Goal: Task Accomplishment & Management: Use online tool/utility

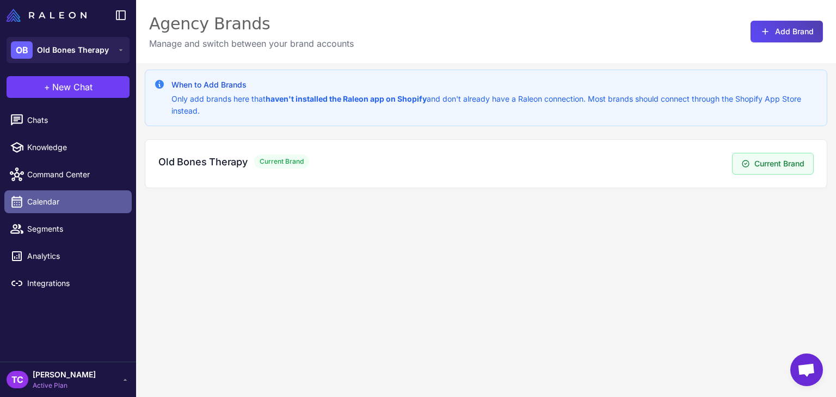
click at [49, 196] on span "Calendar" at bounding box center [75, 202] width 96 height 12
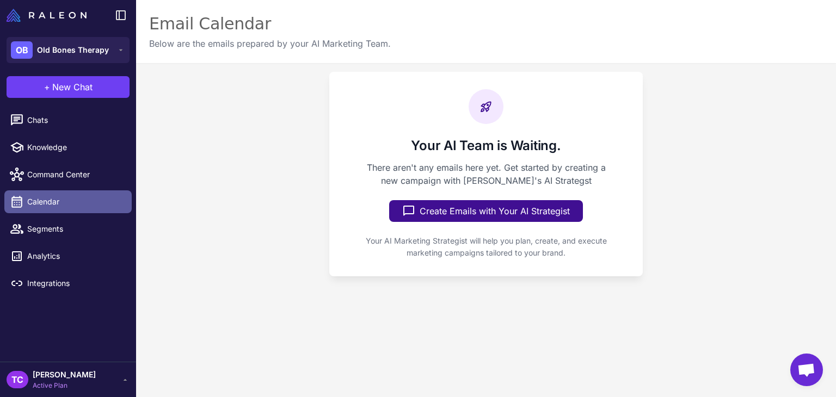
click at [87, 190] on link "Calendar" at bounding box center [67, 201] width 127 height 23
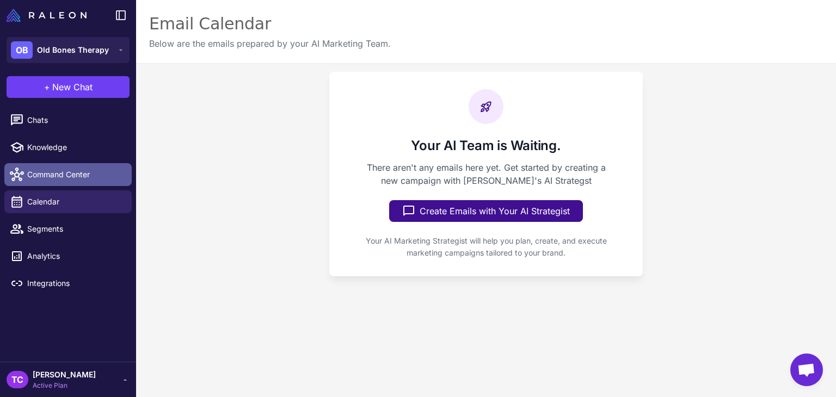
click at [91, 173] on span "Command Center" at bounding box center [75, 175] width 96 height 12
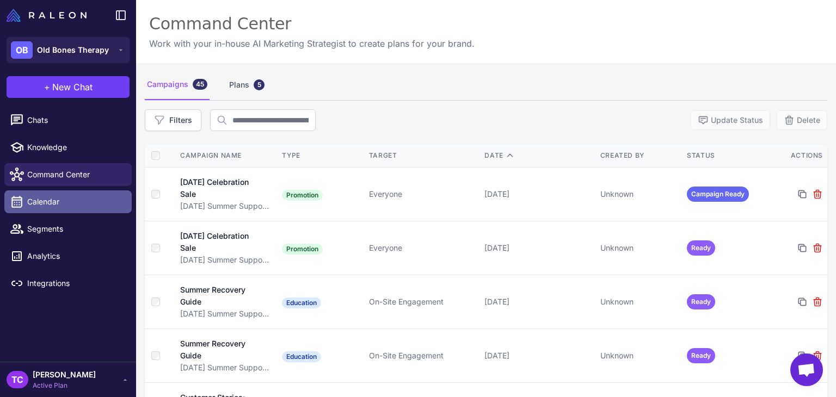
click at [82, 206] on span "Calendar" at bounding box center [75, 202] width 96 height 12
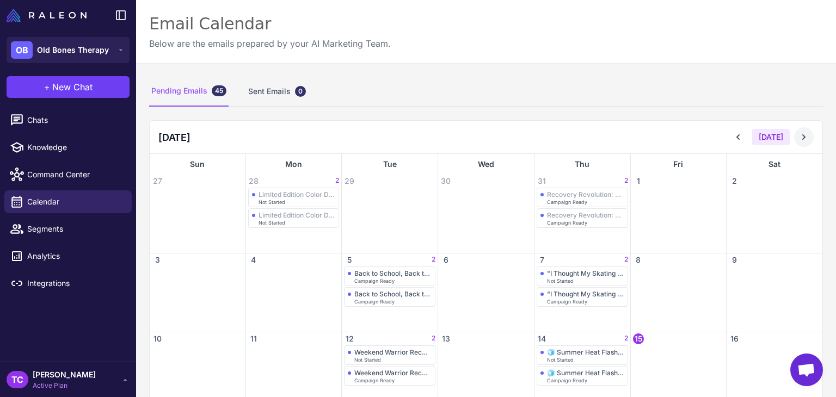
click at [802, 135] on button at bounding box center [804, 137] width 20 height 20
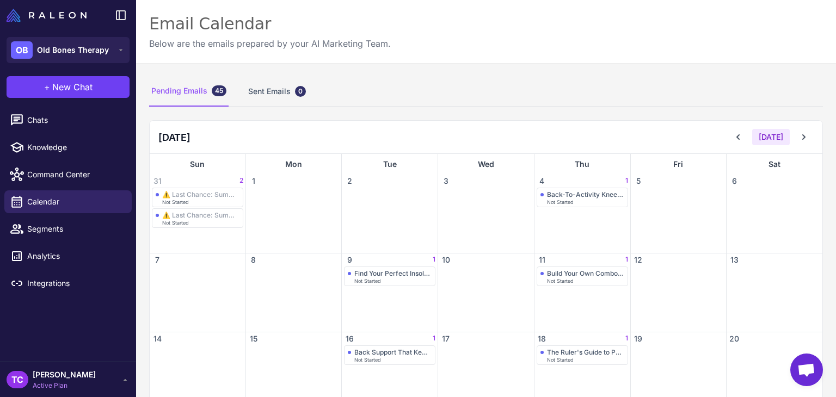
scroll to position [109, 0]
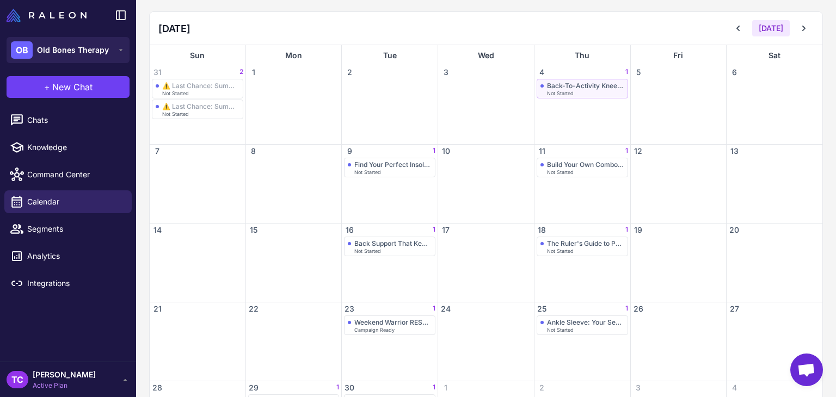
click at [603, 89] on div "Back-To-Activity Knee Support: 15% OFF Not Started" at bounding box center [582, 89] width 84 height 14
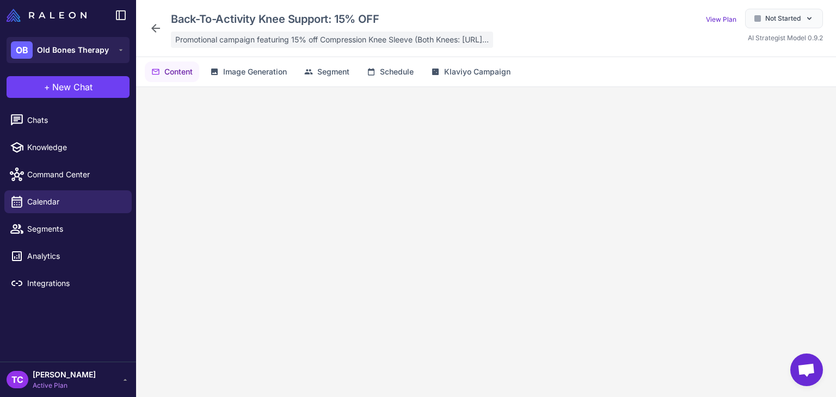
scroll to position [53, 0]
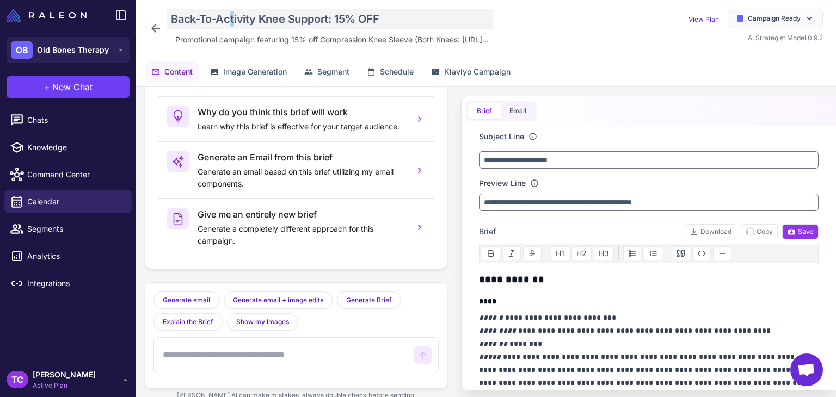
click at [233, 17] on div "Back-To-Activity Knee Support: 15% OFF" at bounding box center [330, 19] width 326 height 21
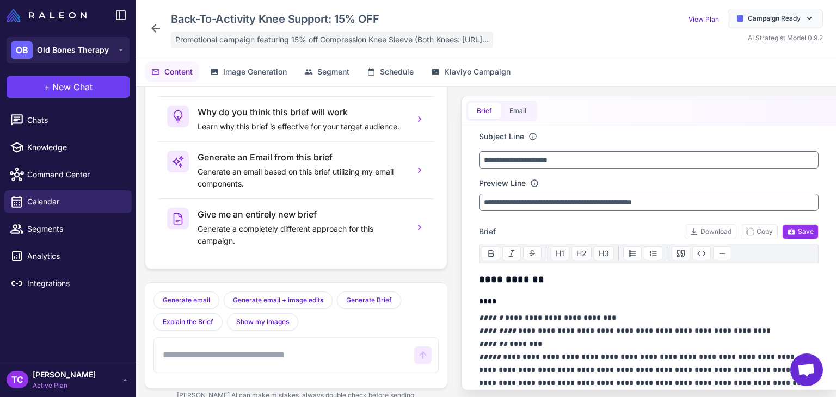
click at [221, 39] on span "Promotional campaign featuring 15% off Compression Knee Sleeve (Both Knees: htt…" at bounding box center [331, 40] width 313 height 12
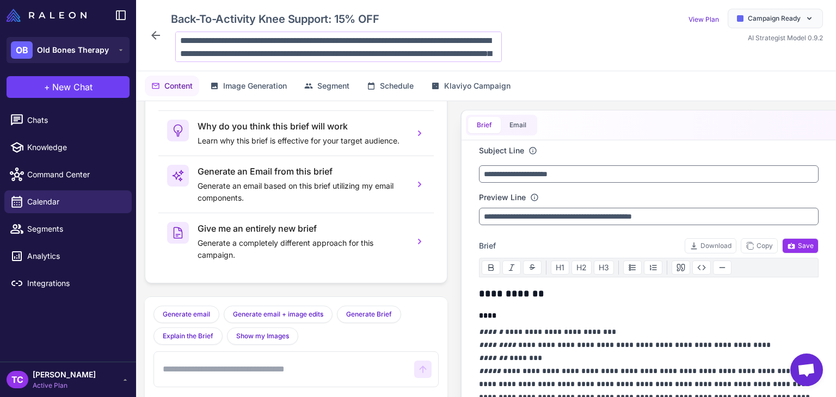
scroll to position [27, 0]
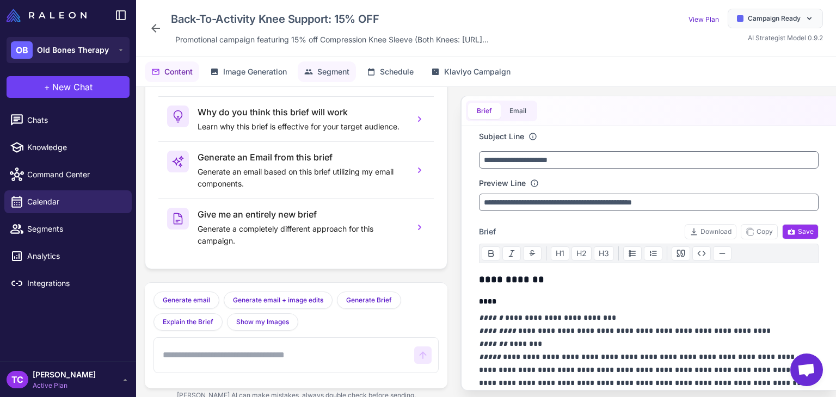
click at [327, 71] on span "Segment" at bounding box center [333, 72] width 32 height 12
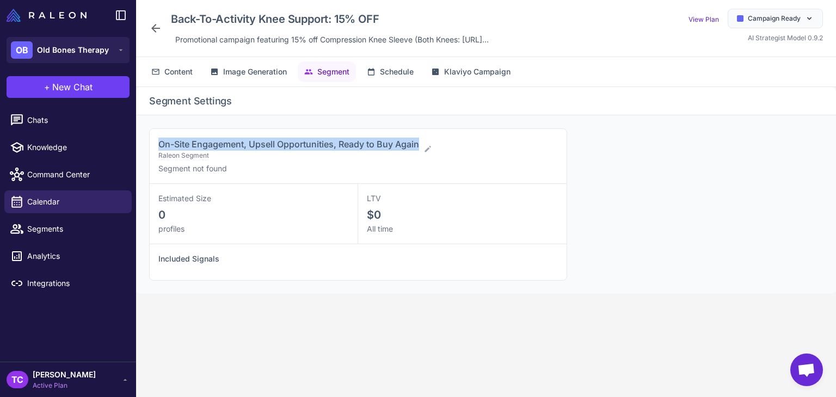
drag, startPoint x: 155, startPoint y: 145, endPoint x: 420, endPoint y: 135, distance: 265.7
click at [420, 135] on div "On-Site Engagement, Upsell Opportunities, Ready to Buy Again Raleon Segment Seg…" at bounding box center [358, 156] width 417 height 55
copy span "On-Site Engagement, Upsell Opportunities, Ready to Buy Again"
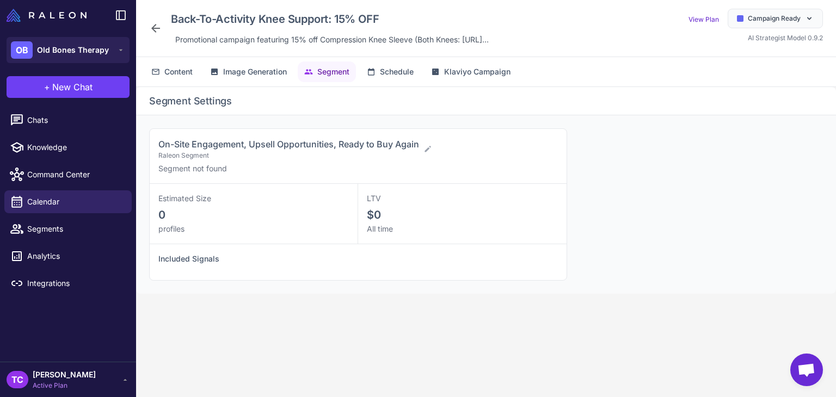
click at [156, 26] on icon at bounding box center [155, 28] width 13 height 13
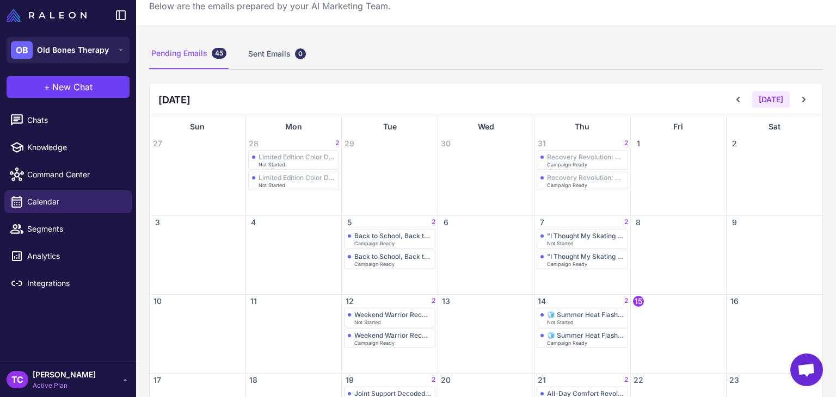
scroll to position [54, 0]
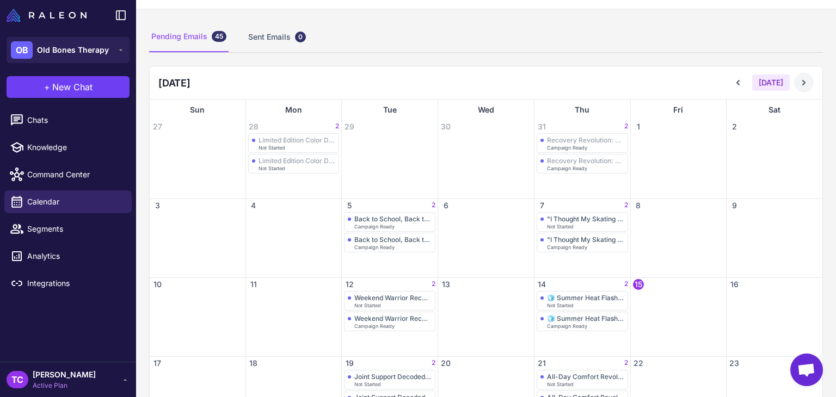
click at [798, 81] on icon at bounding box center [803, 82] width 11 height 11
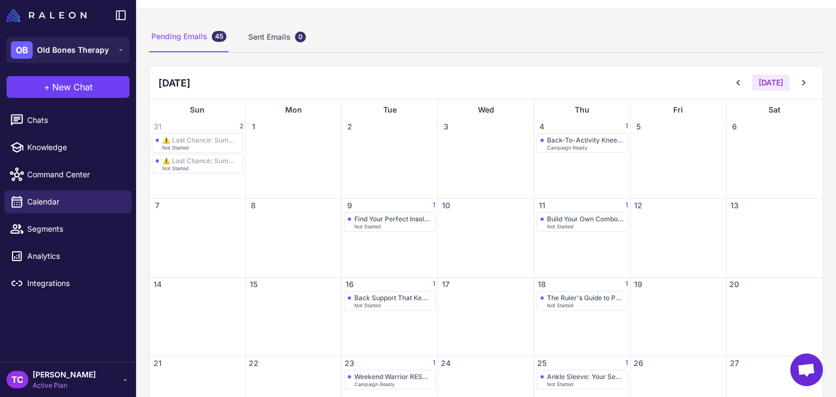
click at [391, 231] on div "Find Your Perfect Insole Match Not Started" at bounding box center [390, 244] width 96 height 65
click at [394, 220] on div "Find Your Perfect Insole Match" at bounding box center [392, 219] width 77 height 8
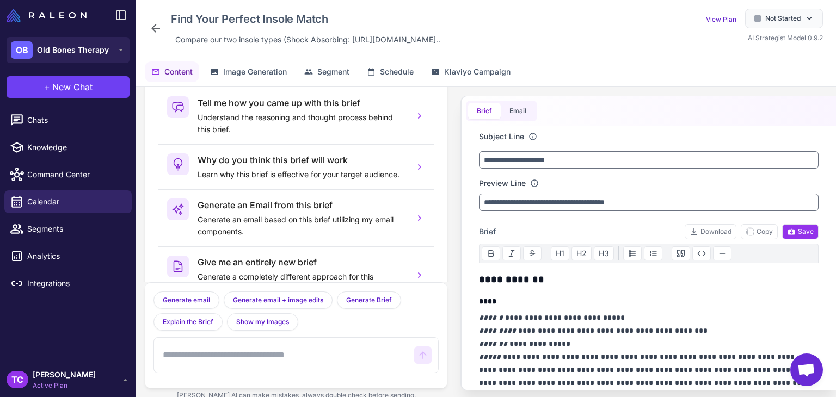
scroll to position [53, 0]
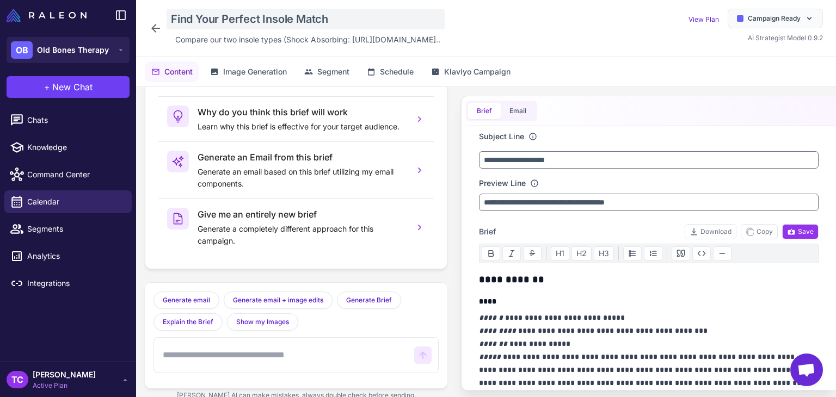
click at [286, 15] on div "Find Your Perfect Insole Match" at bounding box center [306, 19] width 278 height 21
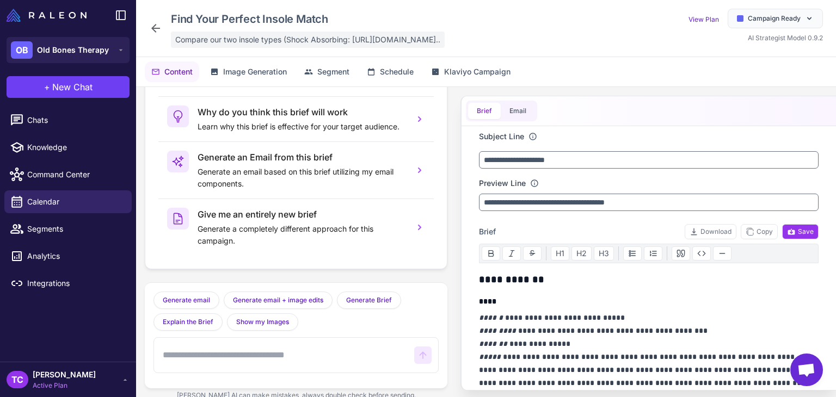
click at [307, 40] on span "Compare our two insole types (Shock Absorbing: https://oldbonestherapy.com/prod…" at bounding box center [307, 40] width 265 height 12
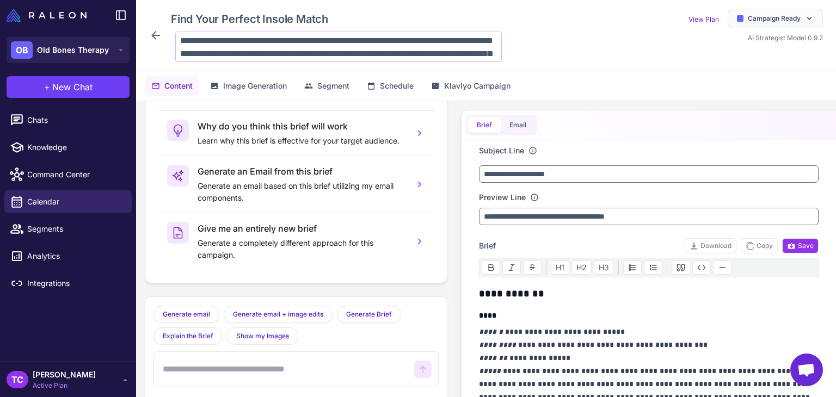
scroll to position [40, 0]
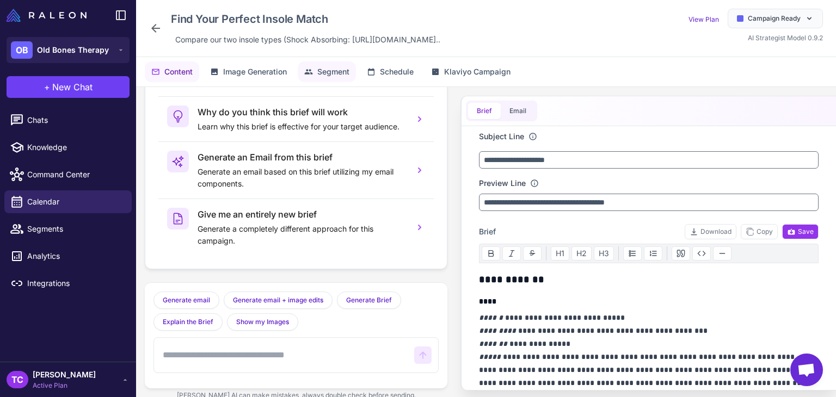
click at [324, 75] on span "Segment" at bounding box center [333, 72] width 32 height 12
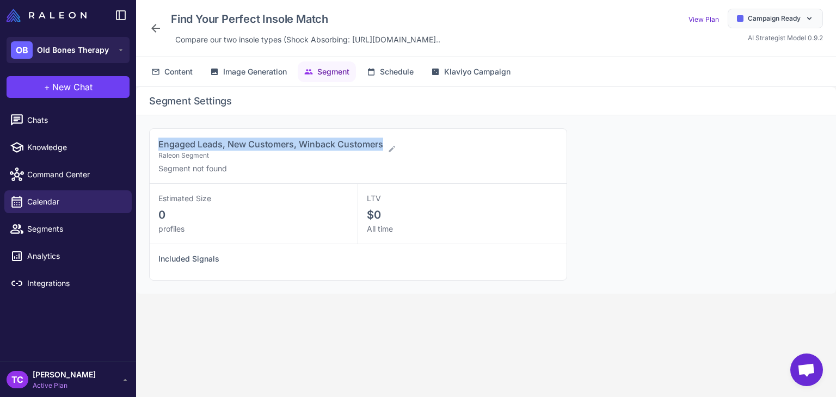
drag, startPoint x: 150, startPoint y: 137, endPoint x: 383, endPoint y: 145, distance: 232.5
click at [383, 145] on div "Engaged Leads, New Customers, Winback Customers Raleon Segment Segment not found" at bounding box center [358, 156] width 417 height 55
copy span "Engaged Leads, New Customers, Winback Customers"
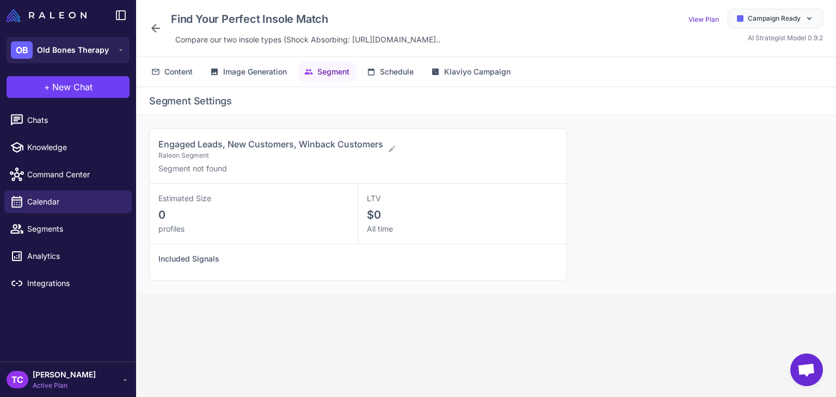
click at [154, 26] on icon at bounding box center [155, 28] width 9 height 9
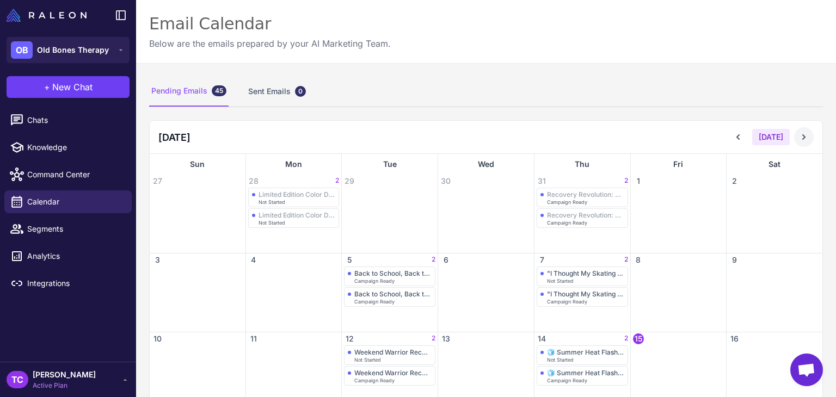
click at [798, 139] on icon at bounding box center [803, 137] width 11 height 11
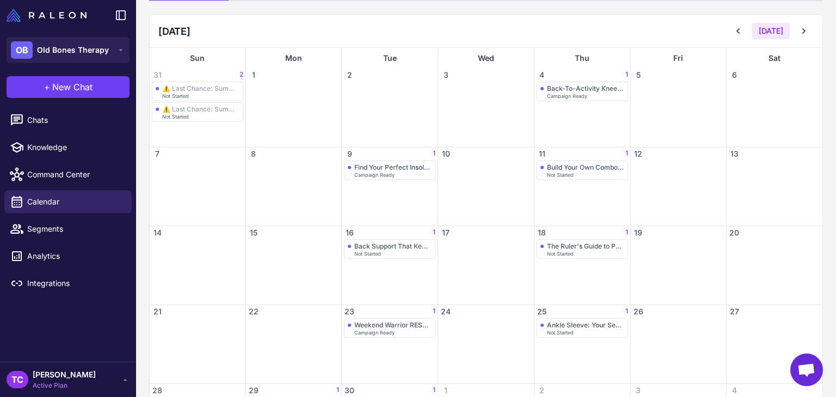
scroll to position [109, 0]
click at [562, 164] on div "Build Your Own Combo: Knees + Socks" at bounding box center [585, 165] width 77 height 8
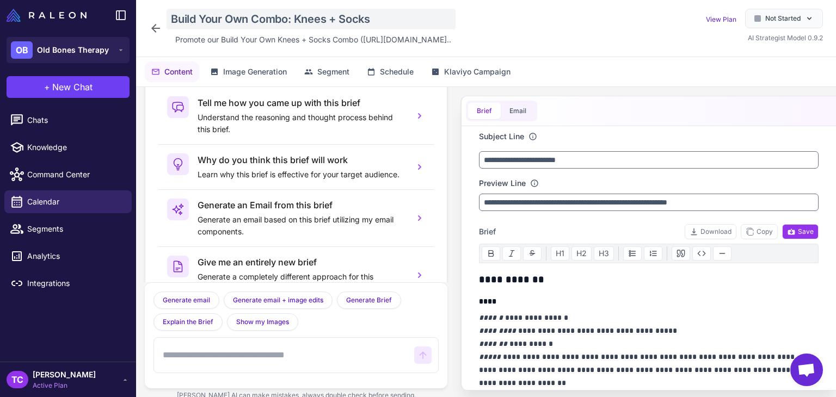
scroll to position [53, 0]
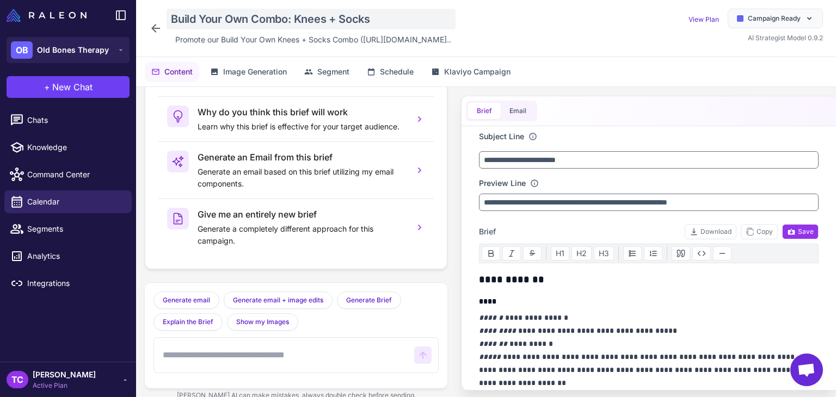
click at [211, 14] on div "Build Your Own Combo: Knees + Socks" at bounding box center [311, 19] width 289 height 21
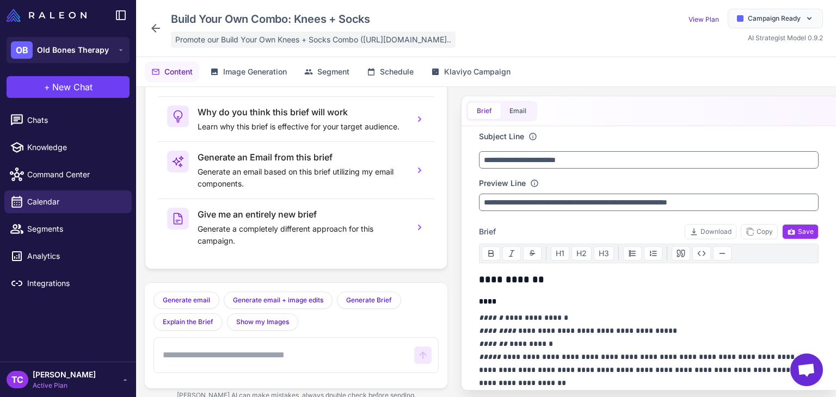
click at [316, 35] on span "Promote our Build Your Own Knees + Socks Combo (https://oldbonestherapy.com/pro…" at bounding box center [313, 40] width 276 height 12
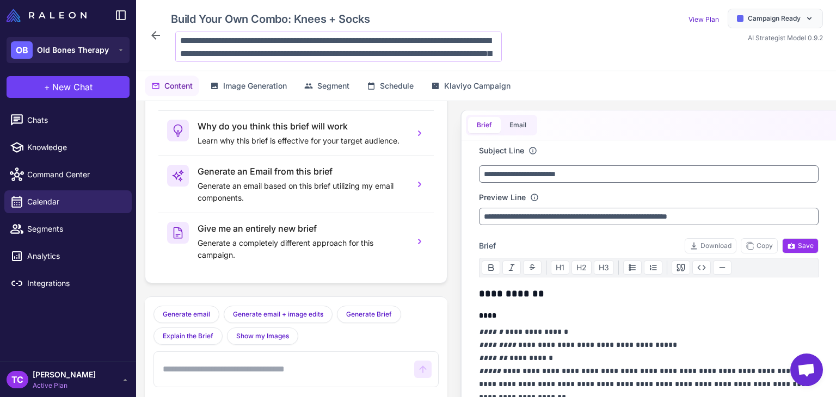
scroll to position [40, 0]
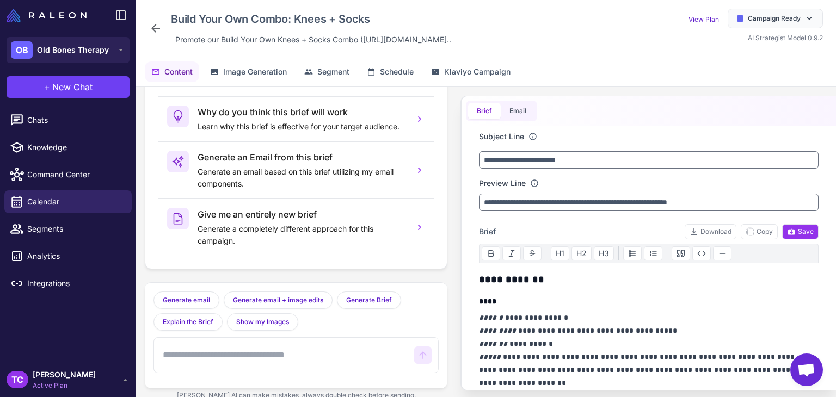
click at [159, 34] on icon at bounding box center [155, 28] width 13 height 13
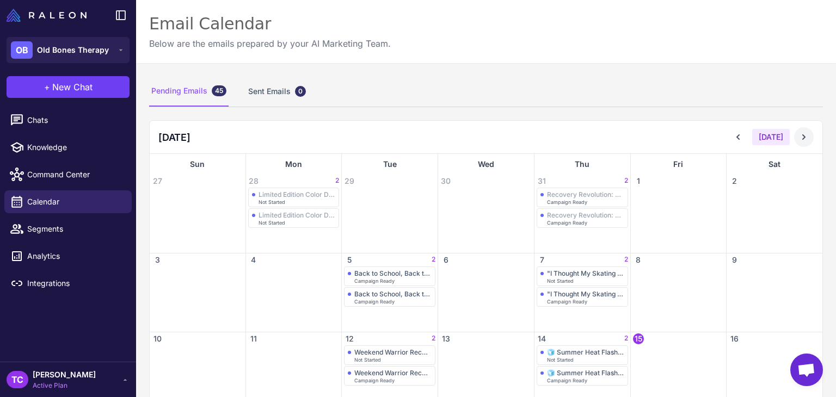
click at [801, 139] on button at bounding box center [804, 137] width 20 height 20
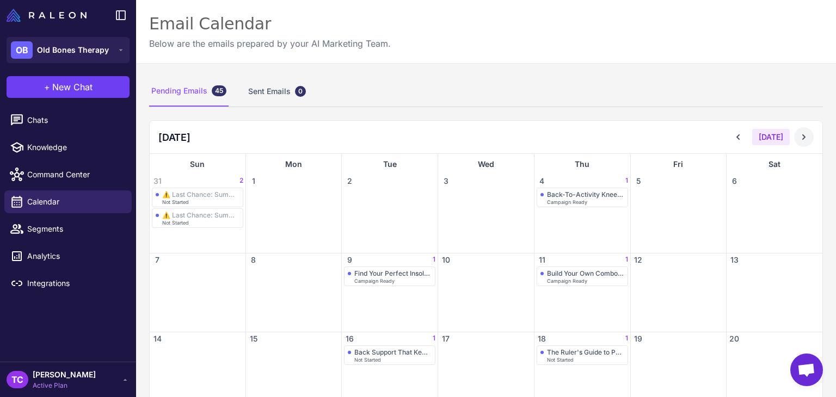
click at [797, 143] on button at bounding box center [804, 137] width 20 height 20
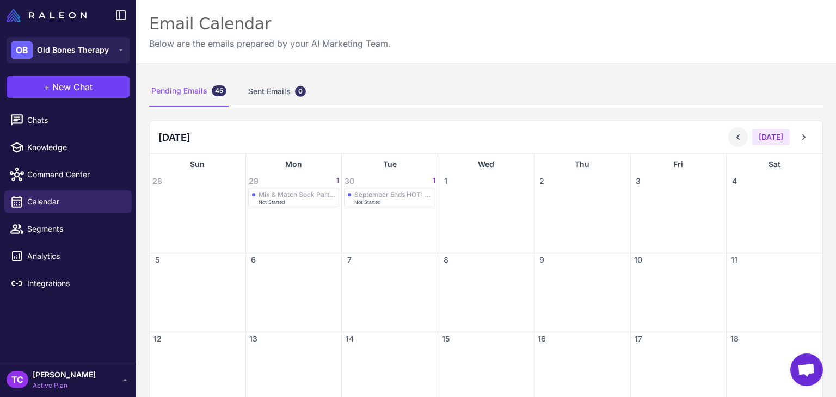
click at [734, 138] on icon at bounding box center [737, 137] width 11 height 11
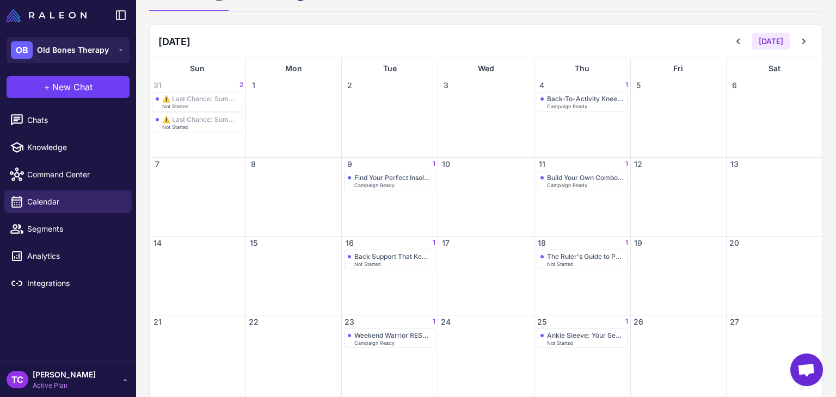
scroll to position [163, 0]
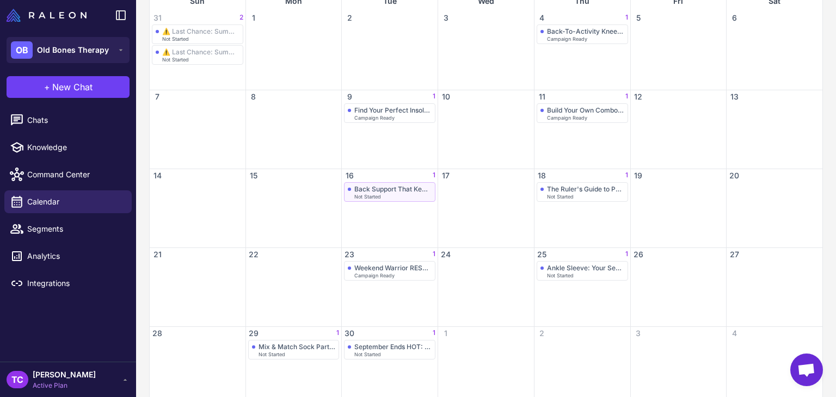
click at [368, 186] on div "Back Support That Keeps Up With Your Hustle" at bounding box center [392, 189] width 77 height 8
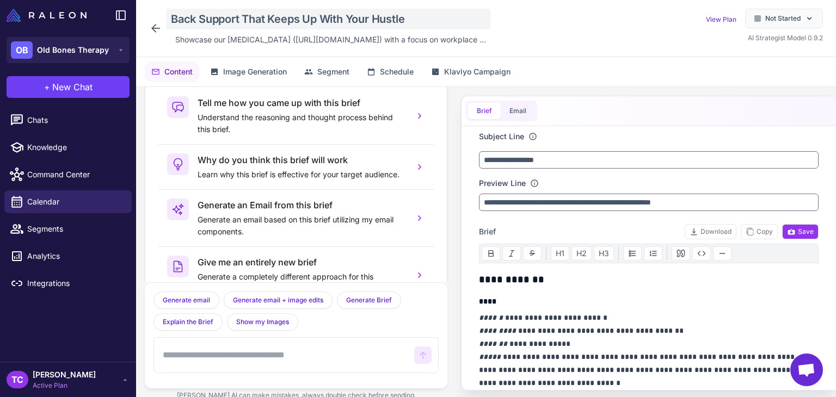
scroll to position [53, 0]
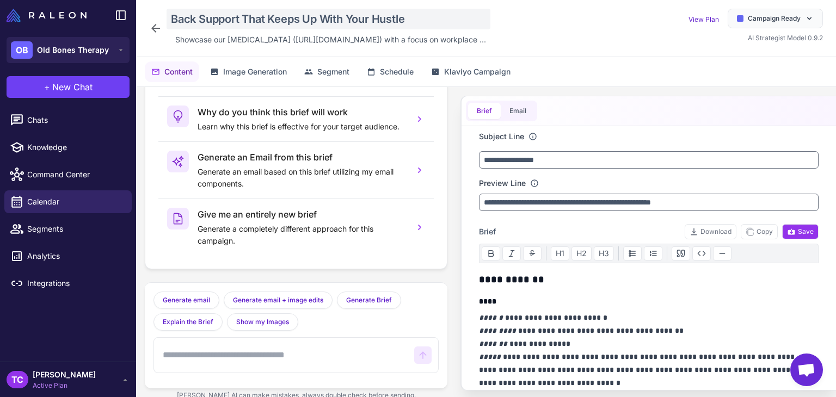
click at [276, 11] on div "Back Support That Keeps Up With Your Hustle" at bounding box center [329, 19] width 324 height 21
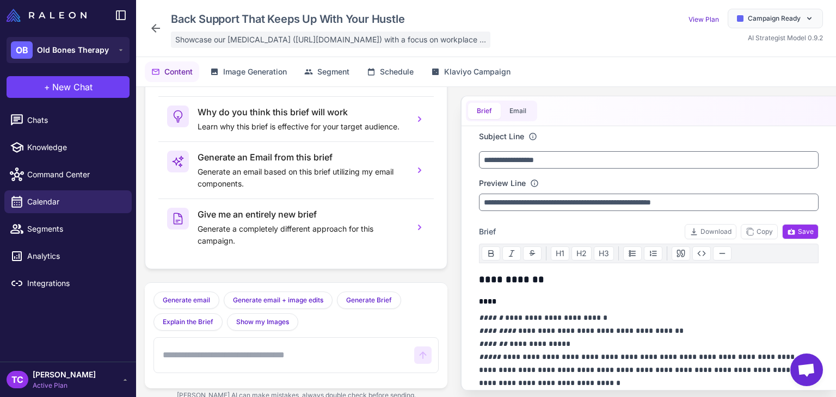
click at [323, 41] on span "Showcase our Back Brace (https://oldbonestherapy.com/products/back-brace) with …" at bounding box center [330, 40] width 311 height 12
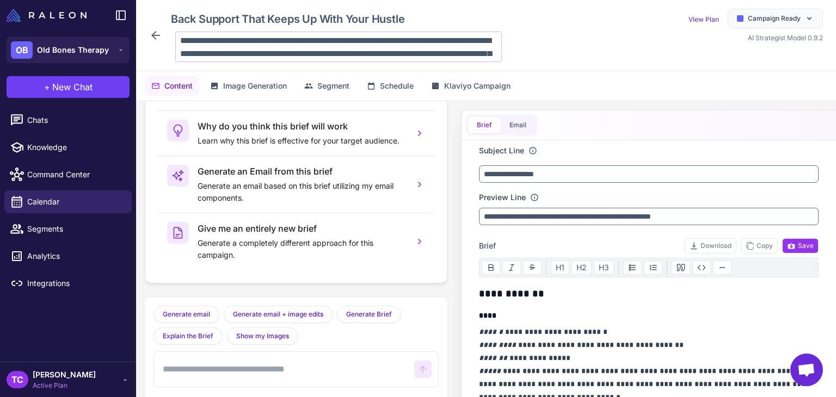
scroll to position [27, 0]
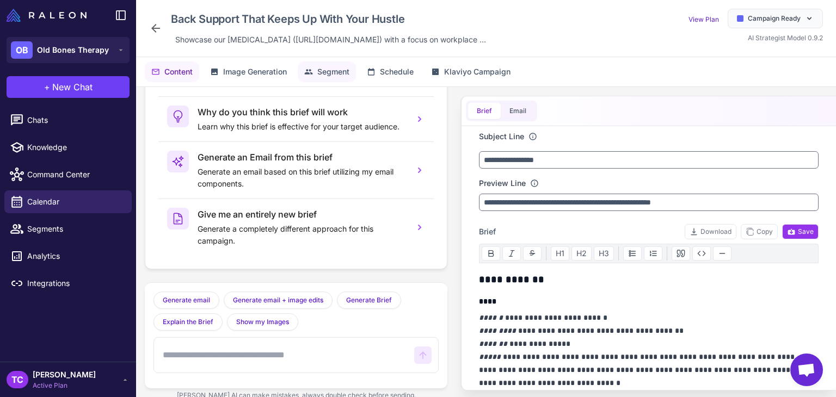
click at [324, 70] on span "Segment" at bounding box center [333, 72] width 32 height 12
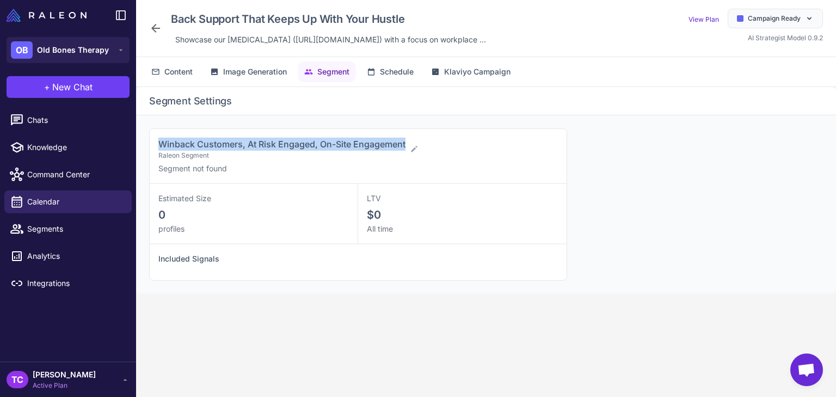
drag, startPoint x: 159, startPoint y: 142, endPoint x: 407, endPoint y: 141, distance: 248.1
click at [407, 141] on div "Winback Customers, At Risk Engaged, On-Site Engagement Raleon Segment" at bounding box center [353, 149] width 391 height 23
copy span "Winback Customers, At Risk Engaged, On-Site Engagement"
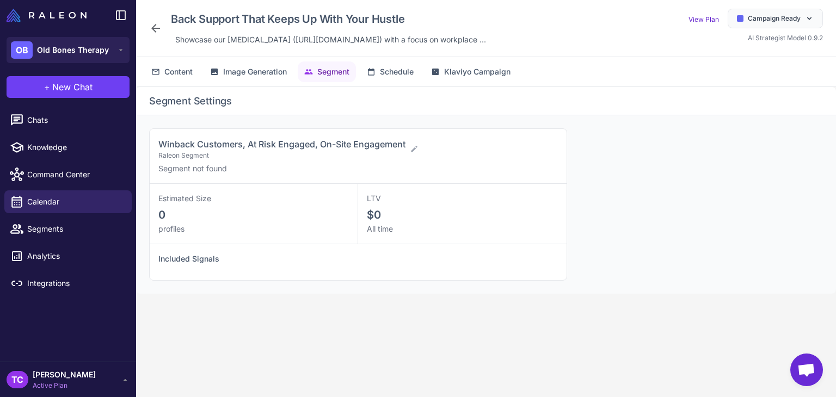
click at [156, 28] on icon at bounding box center [155, 28] width 9 height 9
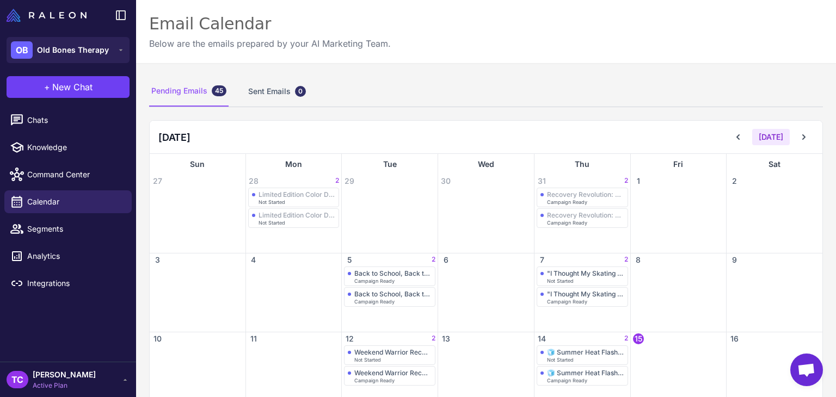
click at [794, 124] on div "August 2025 Today" at bounding box center [486, 137] width 673 height 33
click at [798, 134] on icon at bounding box center [803, 137] width 11 height 11
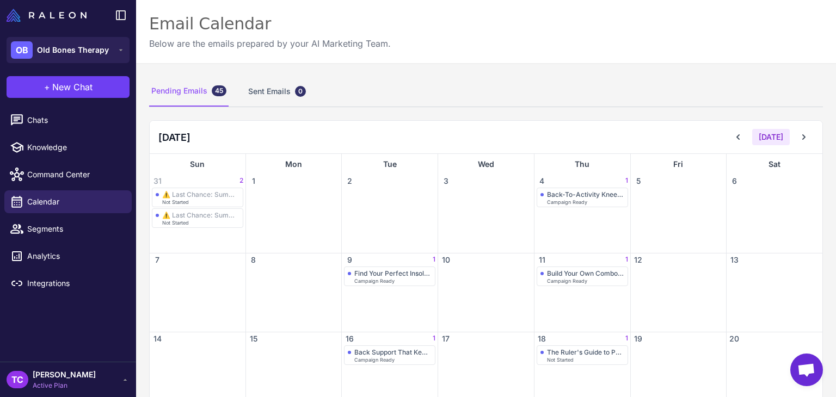
scroll to position [109, 0]
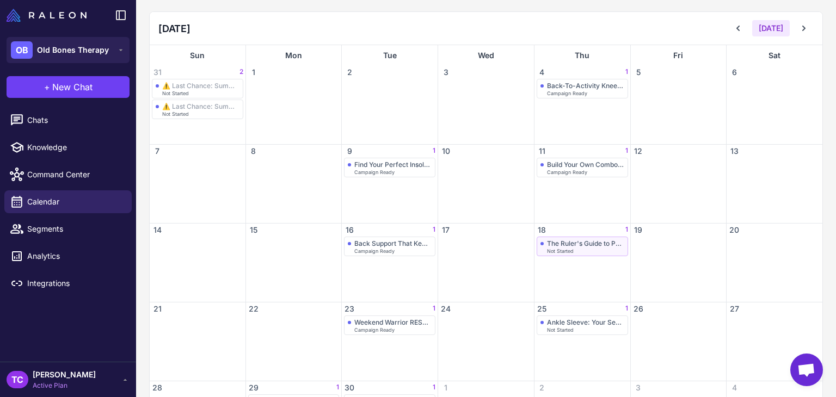
click at [243, 119] on div "The Ruler's Guide to Pain Relief Not Started" at bounding box center [197, 110] width 91 height 20
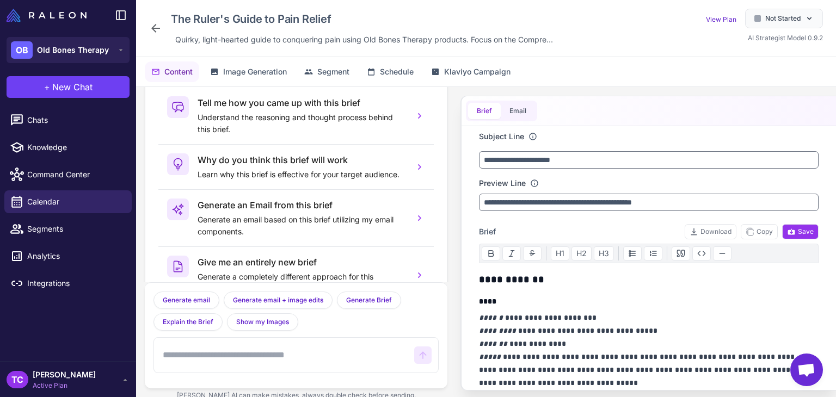
scroll to position [53, 0]
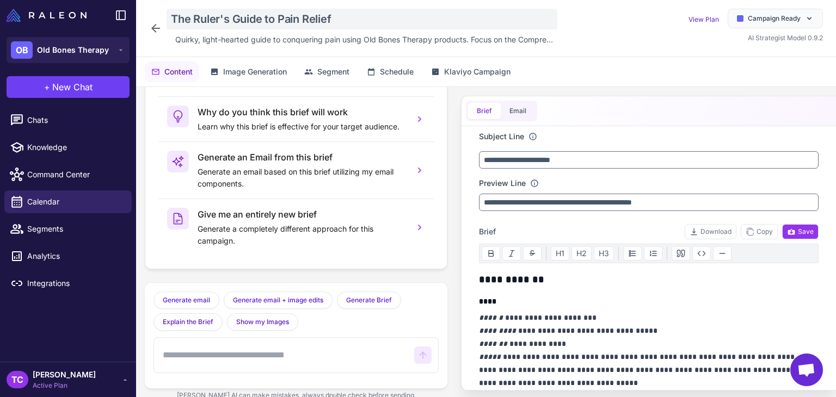
click at [205, 15] on div "The Ruler's Guide to Pain Relief" at bounding box center [362, 19] width 391 height 21
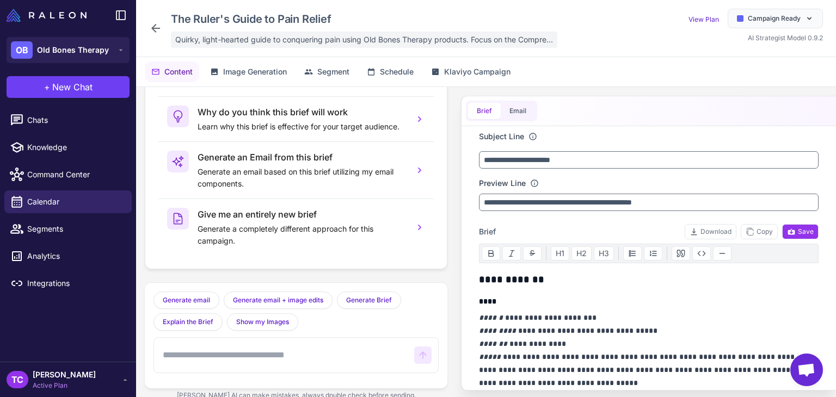
click at [300, 42] on span "Quirky, light-hearted guide to conquering pain using Old Bones Therapy products…" at bounding box center [364, 40] width 378 height 12
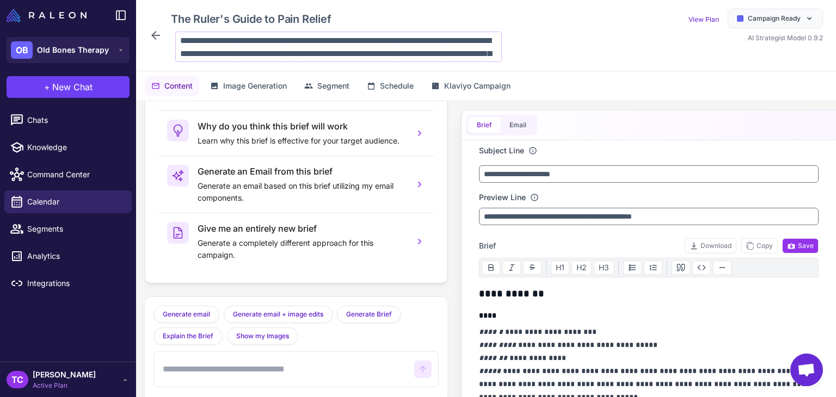
scroll to position [40, 0]
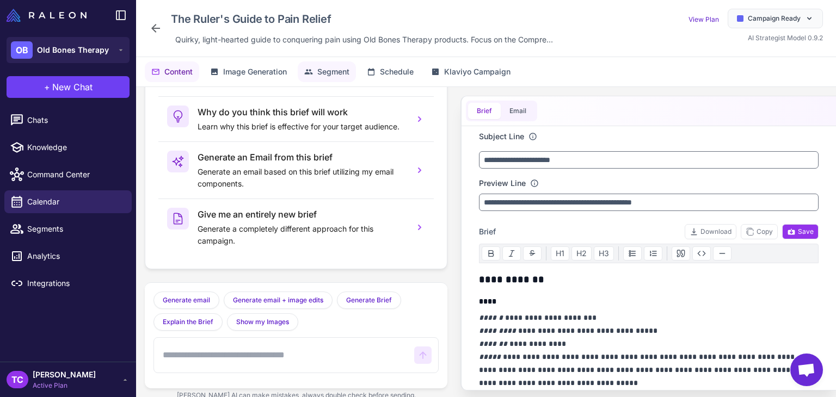
click at [311, 68] on icon at bounding box center [308, 71] width 9 height 9
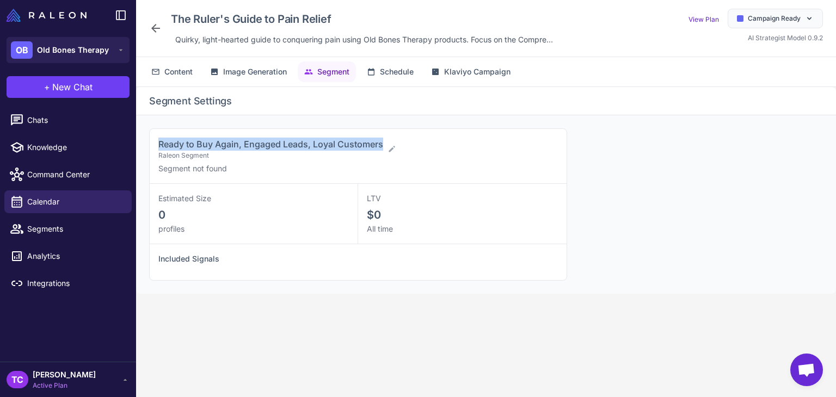
drag, startPoint x: 154, startPoint y: 138, endPoint x: 383, endPoint y: 138, distance: 228.5
click at [383, 138] on div "Ready to Buy Again, Engaged Leads, Loyal Customers Raleon Segment Segment not f…" at bounding box center [358, 156] width 417 height 55
copy span "Ready to Buy Again, Engaged Leads, Loyal Customers"
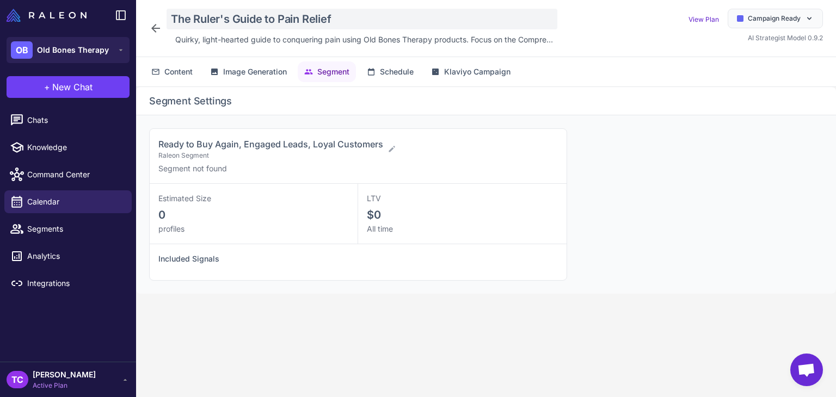
click at [172, 23] on div "The Ruler's Guide to Pain Relief" at bounding box center [362, 19] width 391 height 21
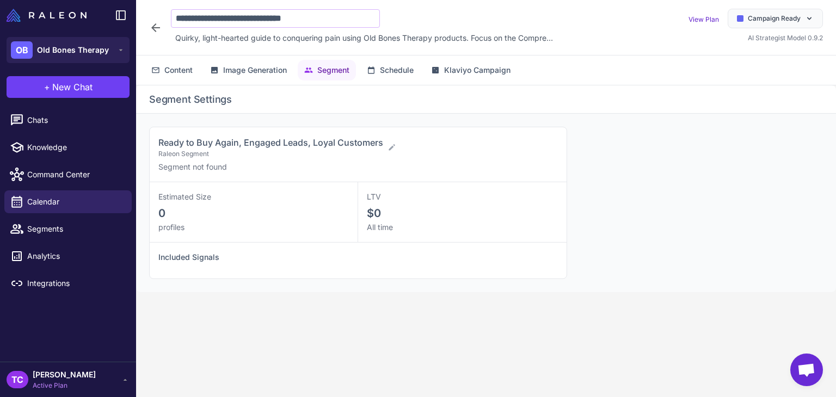
click at [146, 23] on div "**********" at bounding box center [486, 28] width 700 height 56
click at [155, 23] on icon at bounding box center [155, 28] width 13 height 13
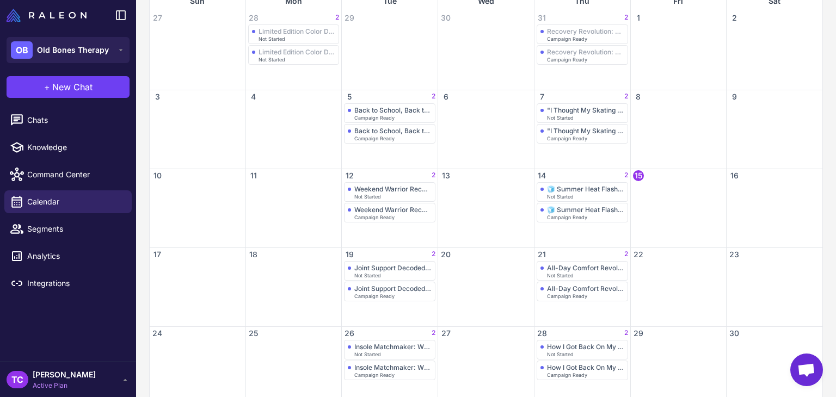
scroll to position [54, 0]
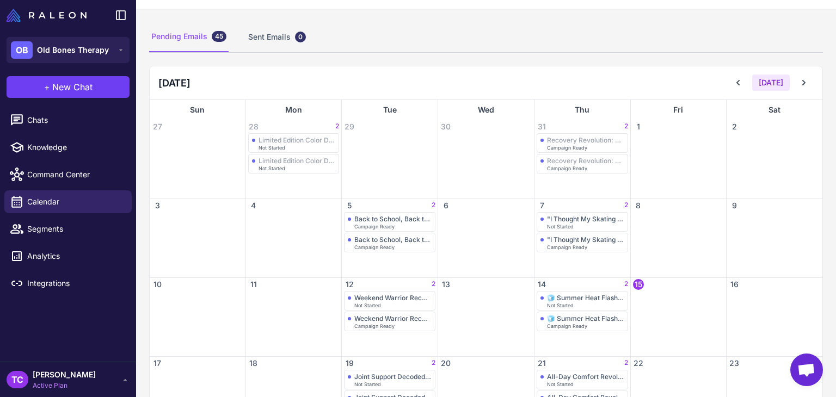
drag, startPoint x: 793, startPoint y: 84, endPoint x: 781, endPoint y: 90, distance: 12.9
click at [798, 83] on icon at bounding box center [803, 82] width 11 height 11
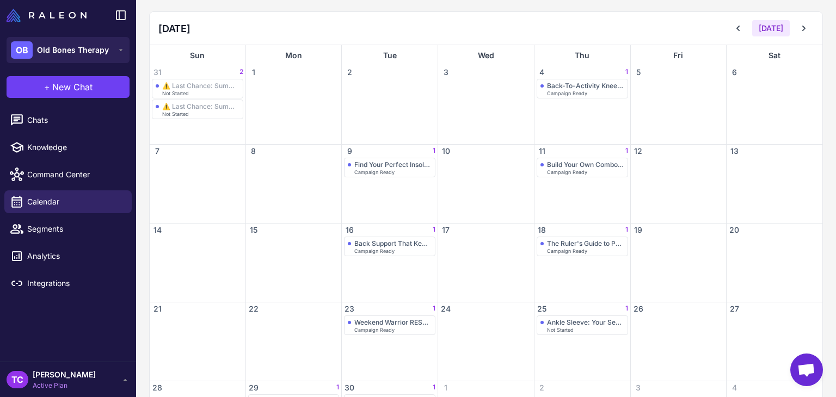
scroll to position [163, 0]
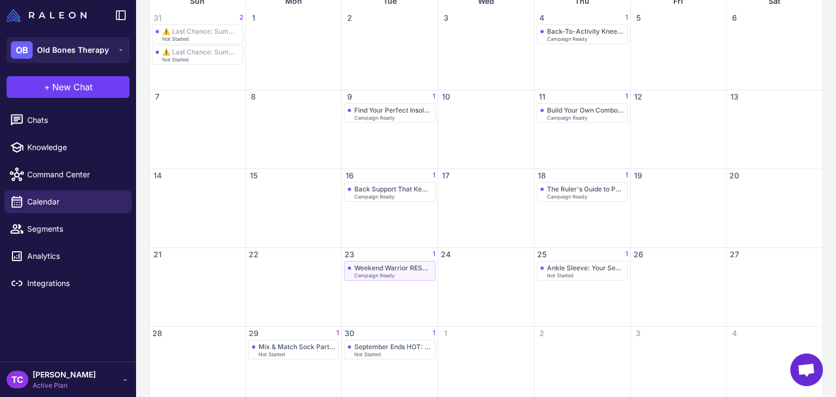
click at [243, 65] on div "Weekend Warrior RESEND Campaign Ready" at bounding box center [197, 55] width 91 height 20
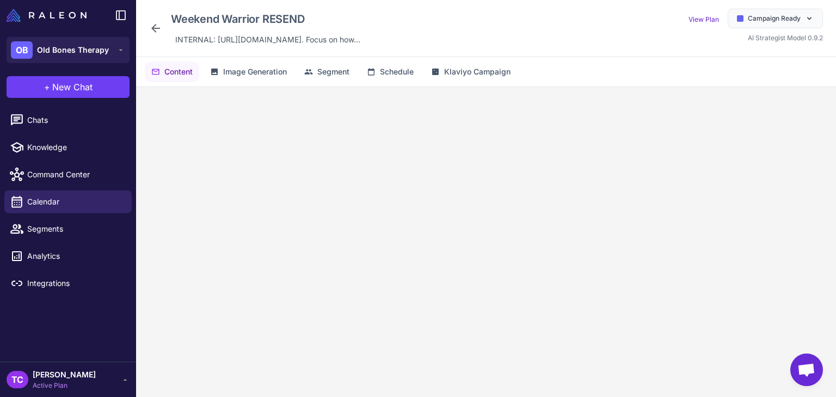
scroll to position [53, 0]
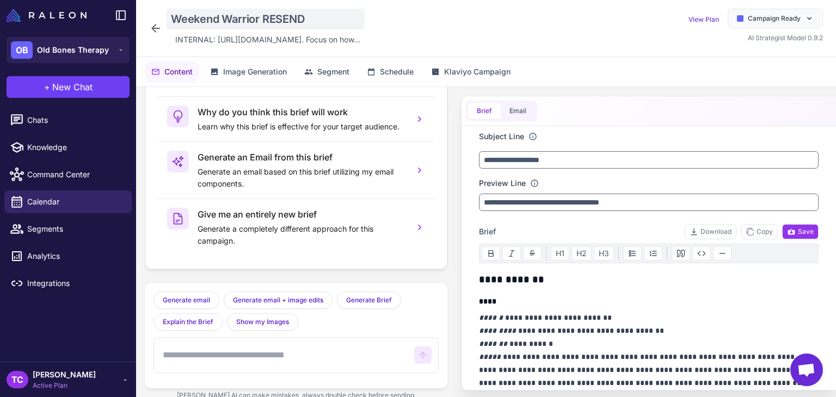
click at [244, 16] on div "Weekend Warrior RESEND" at bounding box center [266, 19] width 198 height 21
click at [252, 40] on span "INTERNAL: https://www.klaviyo.com/campaign/01JQF68JH15XSDTKM9T45NGAS0/reports/o…" at bounding box center [267, 40] width 185 height 12
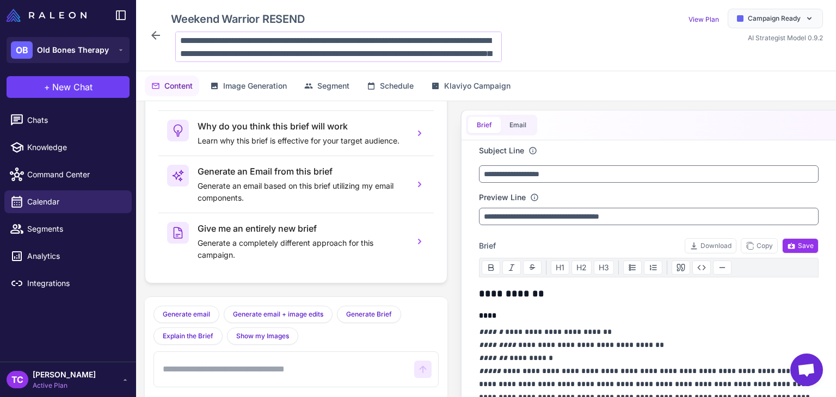
scroll to position [40, 0]
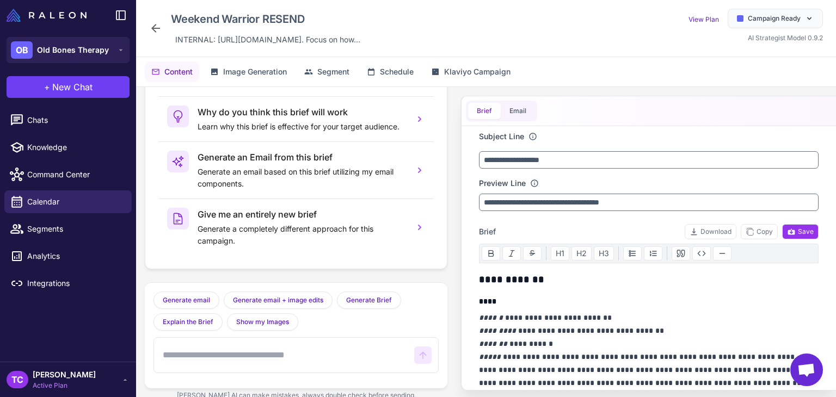
click at [161, 22] on icon at bounding box center [155, 28] width 13 height 13
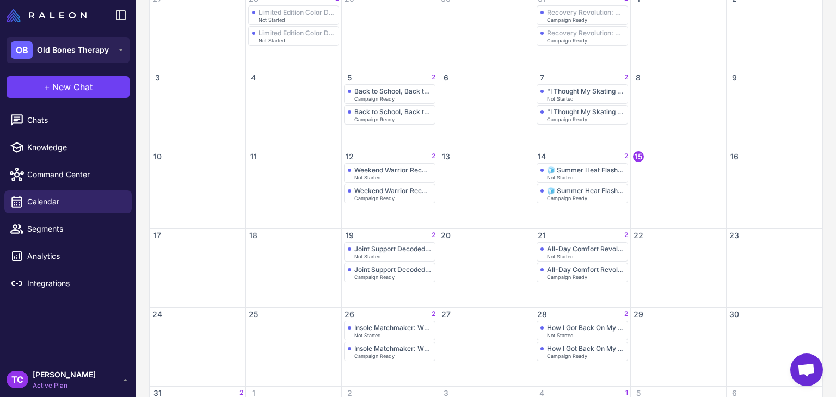
scroll to position [109, 0]
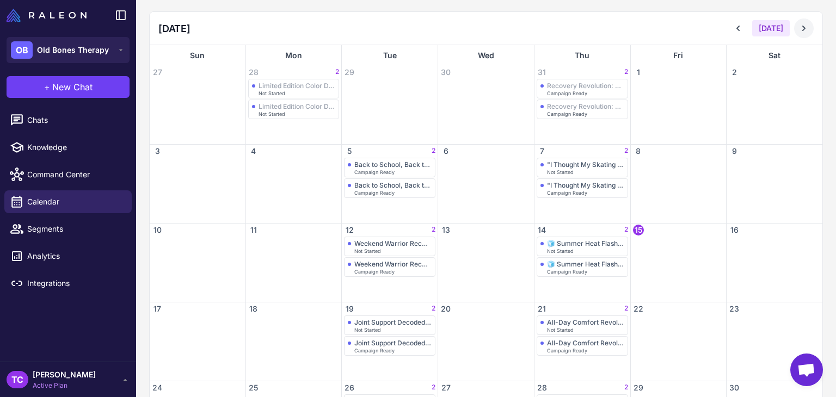
click at [798, 28] on icon at bounding box center [803, 28] width 11 height 11
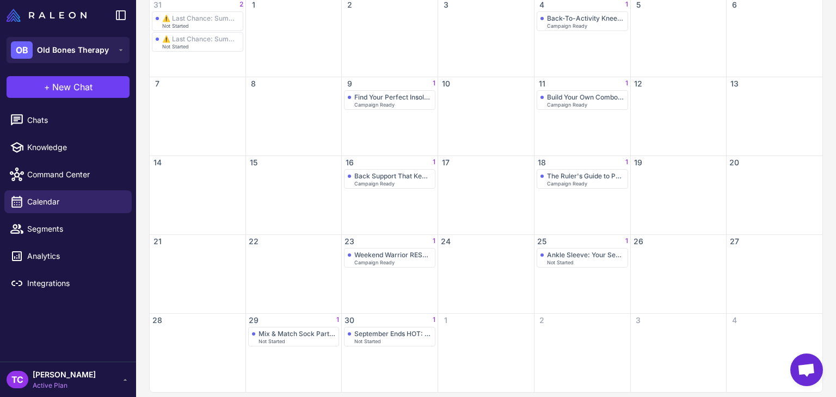
scroll to position [184, 0]
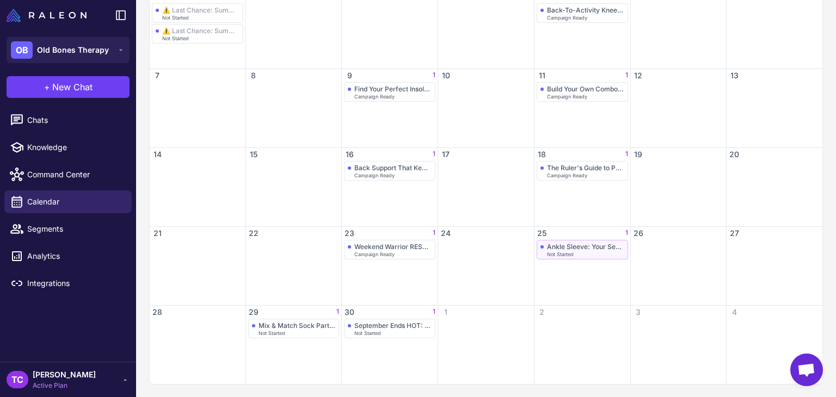
click at [582, 248] on div "Ankle Sleeve: Your Secret Weapon" at bounding box center [585, 247] width 77 height 8
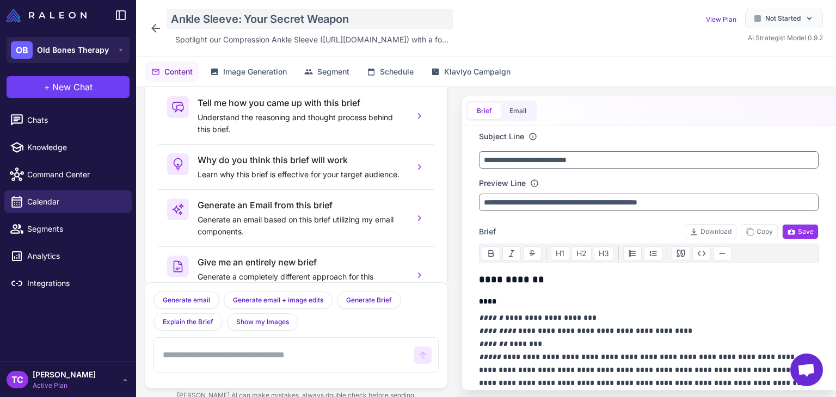
scroll to position [53, 0]
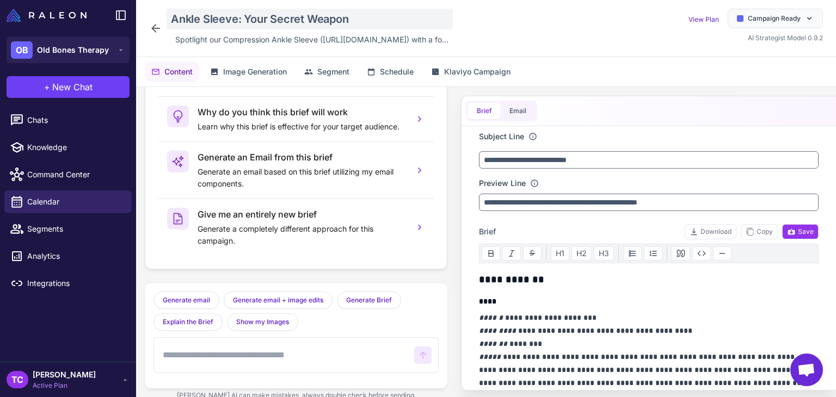
click at [220, 13] on div "Ankle Sleeve: Your Secret Weapon" at bounding box center [310, 19] width 286 height 21
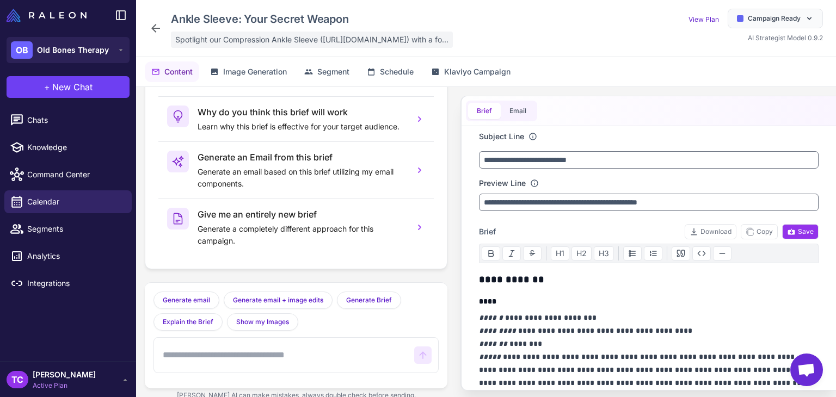
click at [213, 45] on span "Spotlight our Compression Ankle Sleeve (https://oldbonestherapy.com/products/an…" at bounding box center [311, 40] width 273 height 12
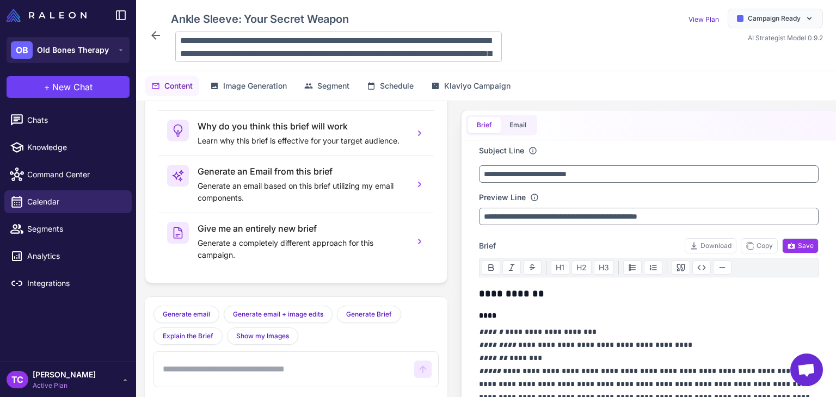
scroll to position [40, 0]
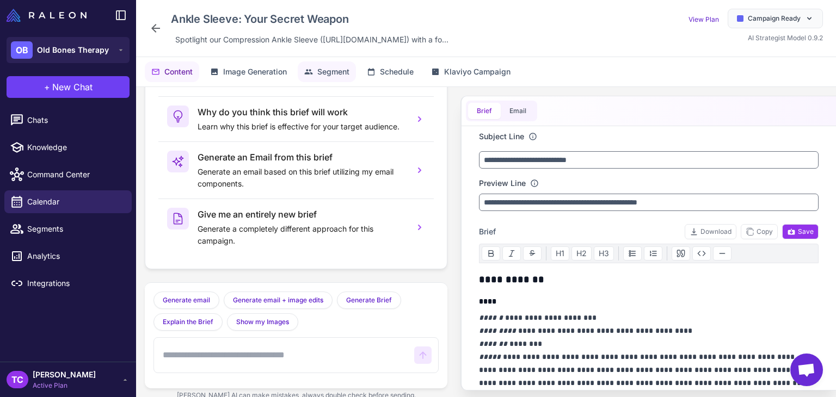
click at [331, 64] on button "Segment" at bounding box center [327, 71] width 58 height 21
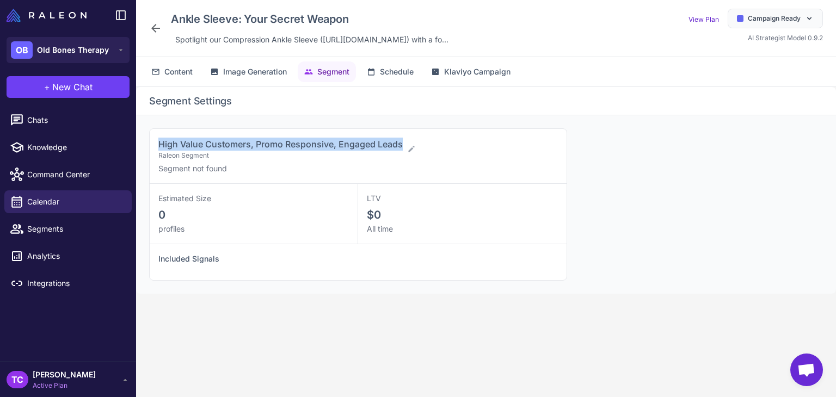
drag, startPoint x: 159, startPoint y: 139, endPoint x: 403, endPoint y: 133, distance: 243.9
click at [403, 133] on div "High Value Customers, Promo Responsive, Engaged Leads Raleon Segment Segment no…" at bounding box center [358, 156] width 417 height 55
copy span "High Value Customers, Promo Responsive, Engaged Leads"
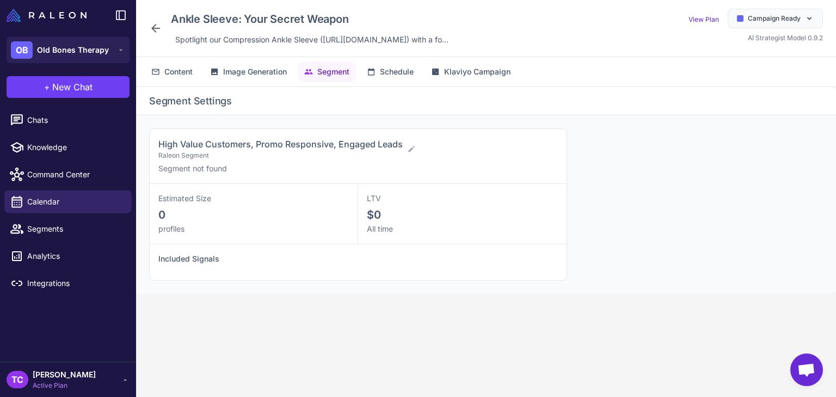
click at [159, 27] on icon at bounding box center [155, 28] width 13 height 13
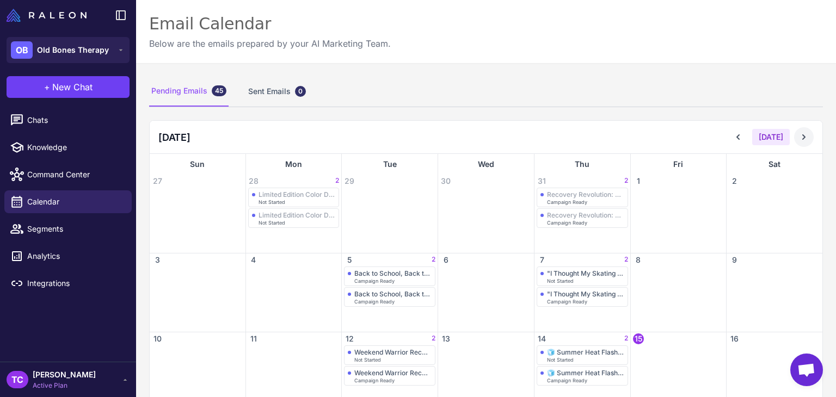
click at [804, 139] on button at bounding box center [804, 137] width 20 height 20
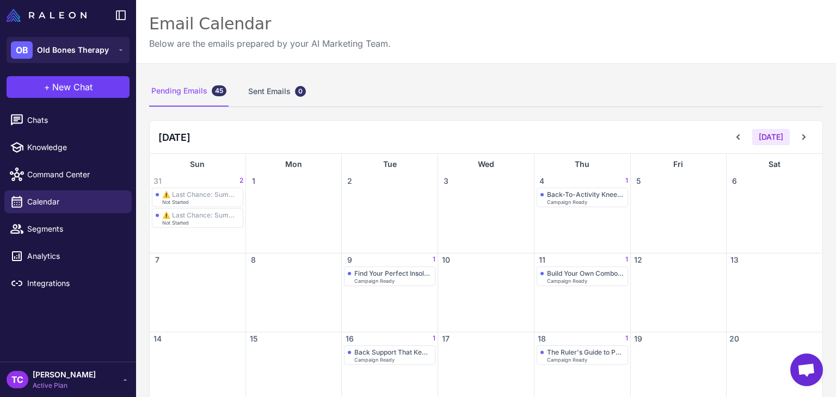
scroll to position [163, 0]
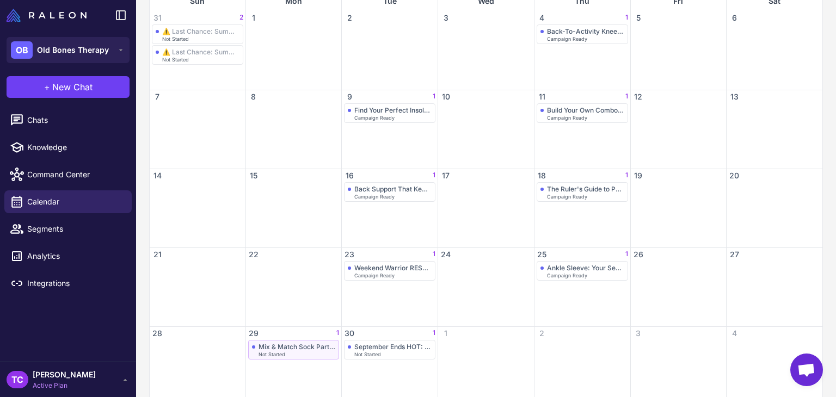
click at [269, 343] on div "Mix & Match Sock Party: Save $10" at bounding box center [296, 347] width 77 height 8
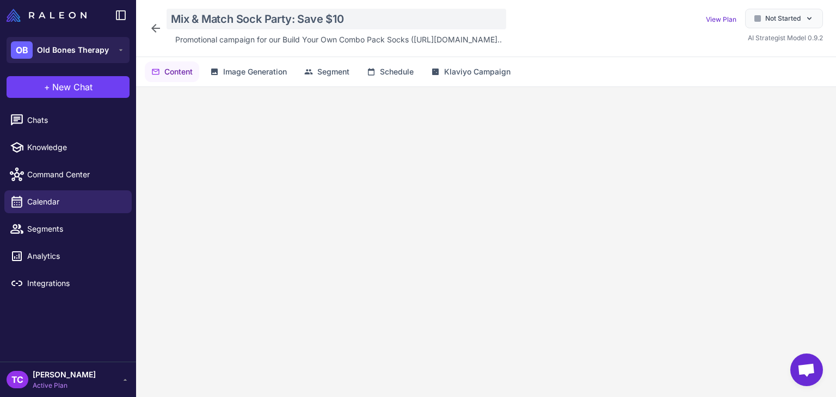
scroll to position [53, 0]
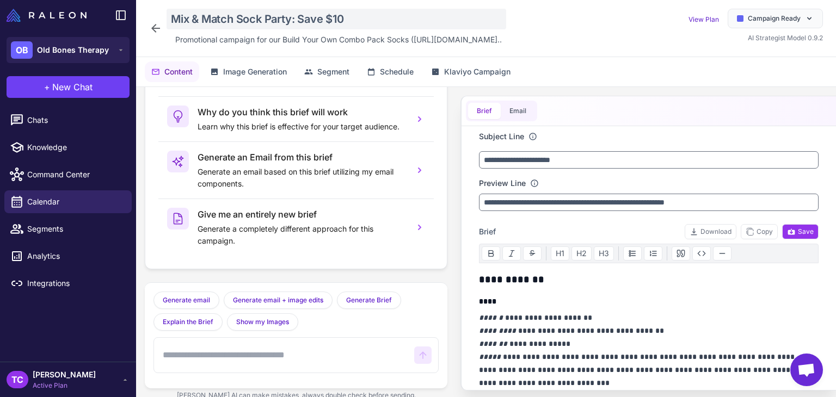
click at [211, 18] on div "Mix & Match Sock Party: Save $10" at bounding box center [337, 19] width 340 height 21
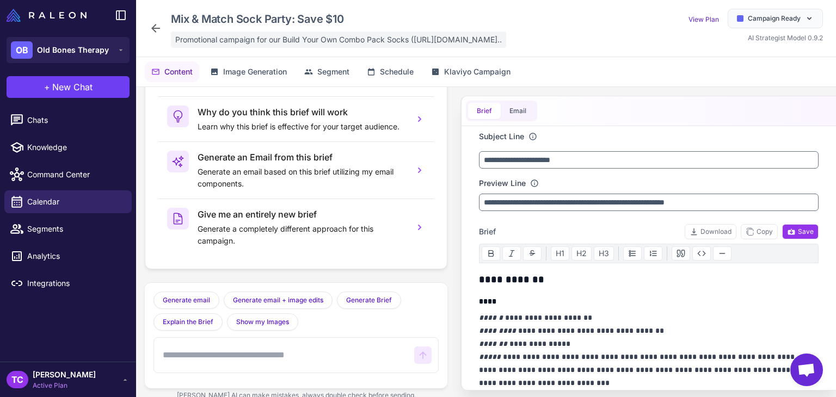
click at [279, 38] on span "Promotional campaign for our Build Your Own Combo Pack Socks (https://oldbonest…" at bounding box center [338, 40] width 326 height 12
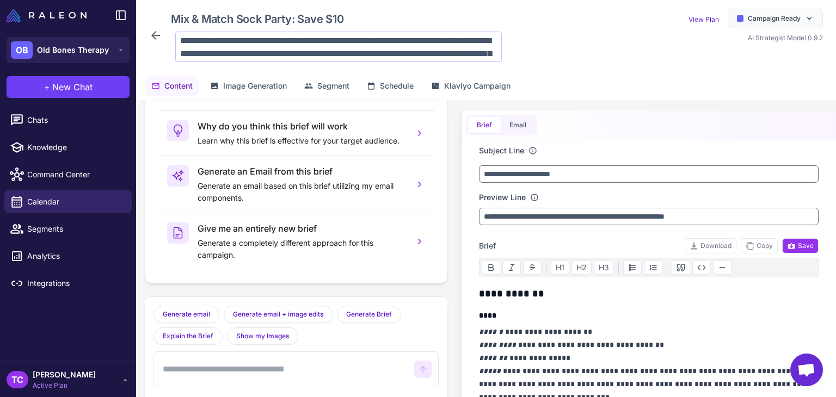
scroll to position [40, 0]
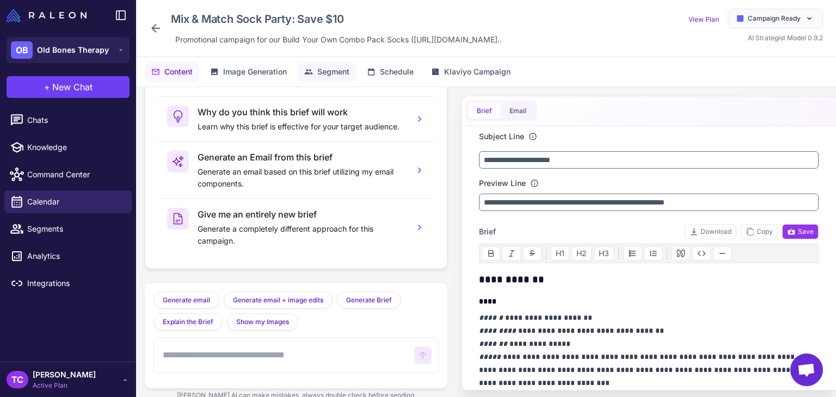
click at [333, 69] on span "Segment" at bounding box center [333, 72] width 32 height 12
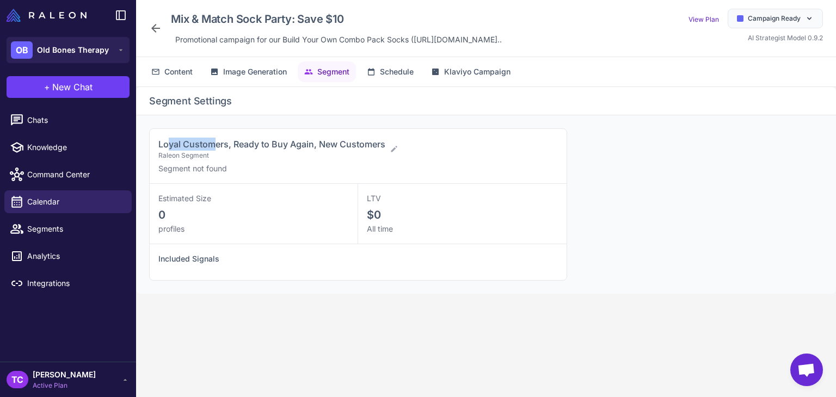
drag, startPoint x: 166, startPoint y: 146, endPoint x: 213, endPoint y: 143, distance: 47.5
click at [213, 143] on span "Loyal Customers, Ready to Buy Again, New Customers" at bounding box center [271, 144] width 227 height 11
click at [161, 146] on span "Loyal Customers, Ready to Buy Again, New Customers" at bounding box center [271, 144] width 227 height 11
drag, startPoint x: 157, startPoint y: 142, endPoint x: 385, endPoint y: 141, distance: 228.0
click at [385, 141] on div "Loyal Customers, Ready to Buy Again, New Customers Raleon Segment Segment not f…" at bounding box center [358, 156] width 417 height 55
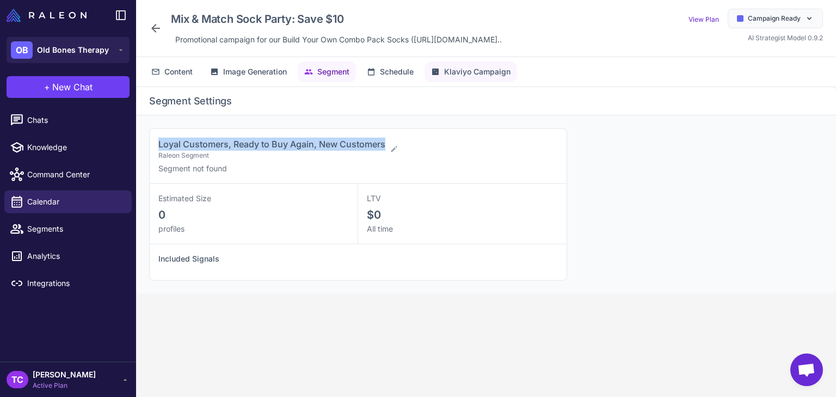
copy span "Loyal Customers, Ready to Buy Again, New Customers"
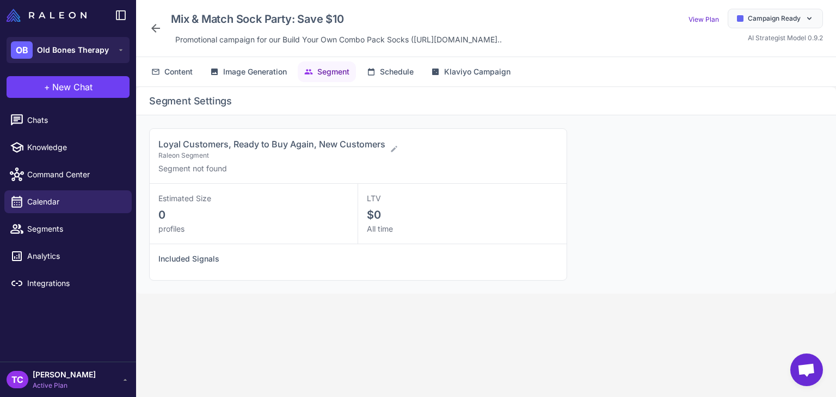
click at [150, 24] on icon at bounding box center [155, 28] width 13 height 13
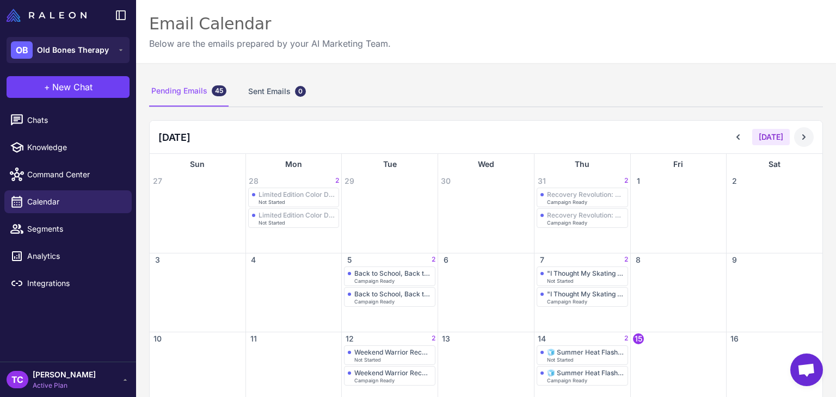
click at [794, 134] on button at bounding box center [804, 137] width 20 height 20
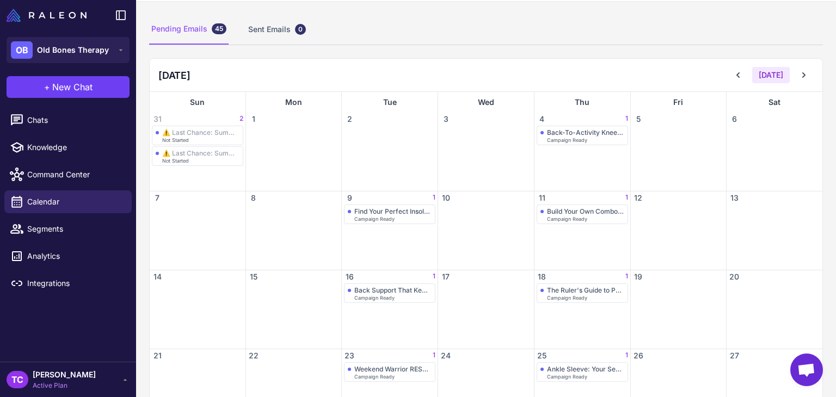
scroll to position [109, 0]
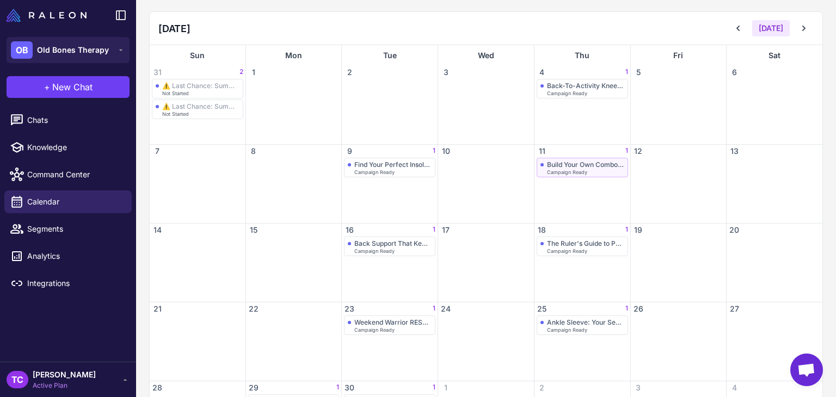
click at [550, 161] on div "Build Your Own Combo: Knees + Socks" at bounding box center [585, 165] width 77 height 8
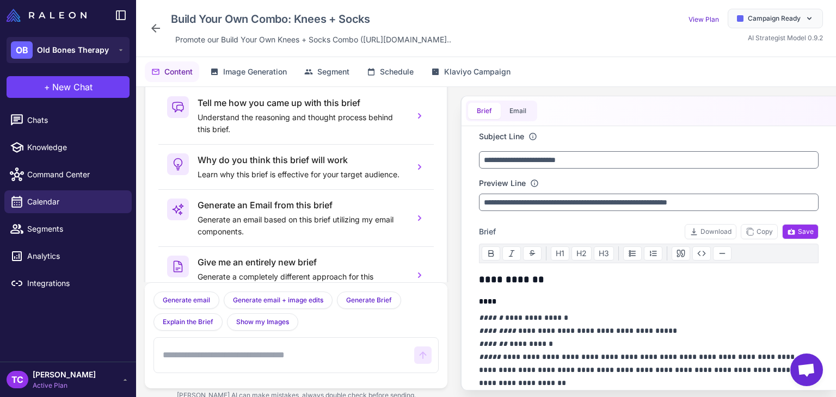
scroll to position [53, 0]
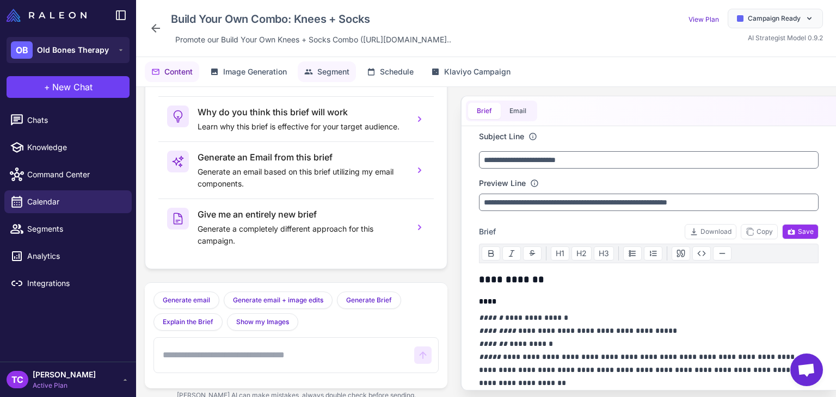
click at [322, 66] on span "Segment" at bounding box center [333, 72] width 32 height 12
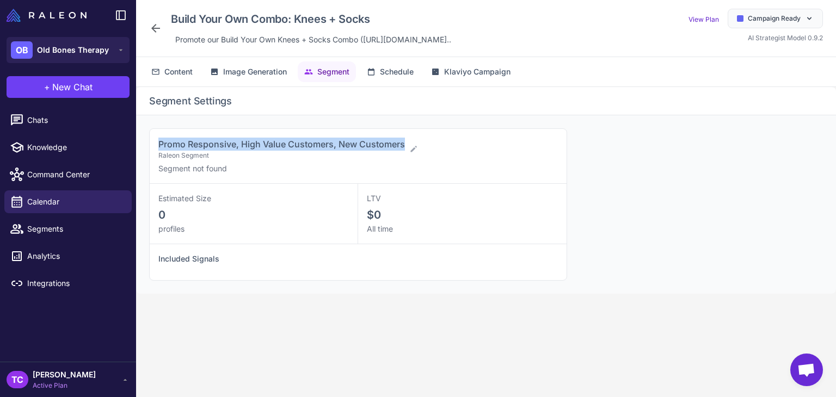
drag, startPoint x: 178, startPoint y: 140, endPoint x: 409, endPoint y: 138, distance: 230.7
click at [409, 138] on div "Promo Responsive, High Value Customers, New Customers Raleon Segment Segment no…" at bounding box center [358, 156] width 417 height 55
copy span "Promo Responsive, High Value Customers, New Customers"
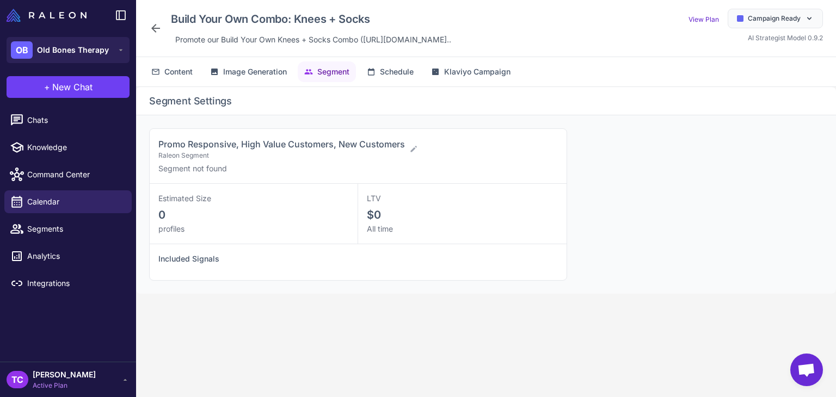
click at [159, 29] on icon at bounding box center [155, 28] width 13 height 13
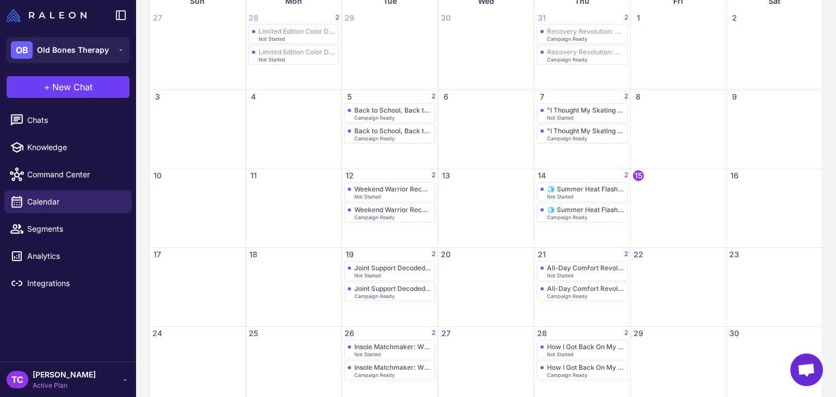
scroll to position [46, 0]
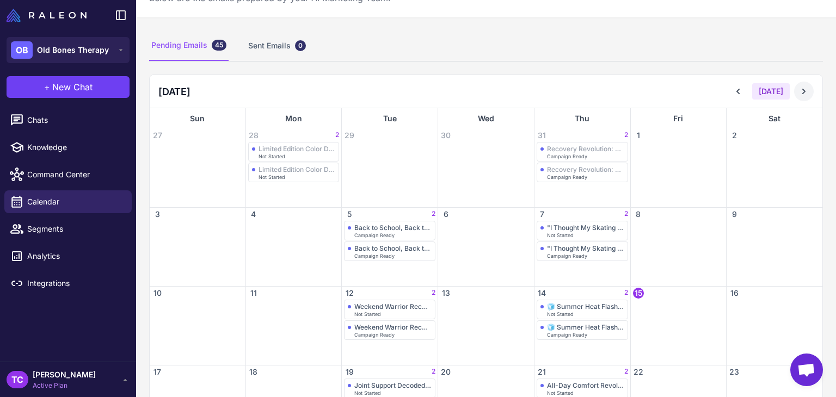
click at [794, 96] on button at bounding box center [804, 92] width 20 height 20
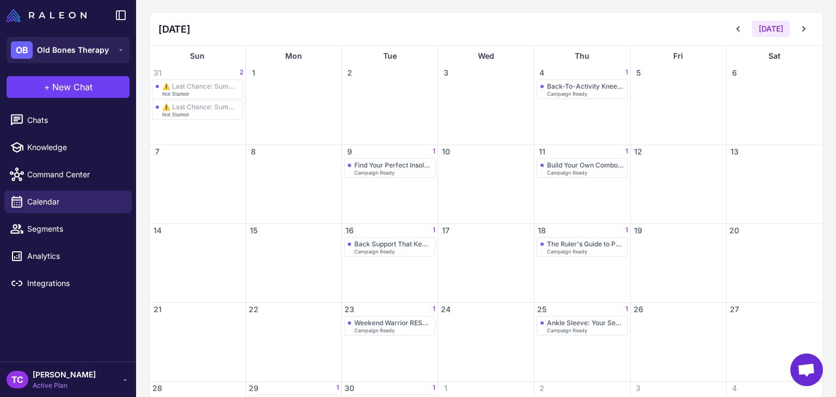
scroll to position [184, 0]
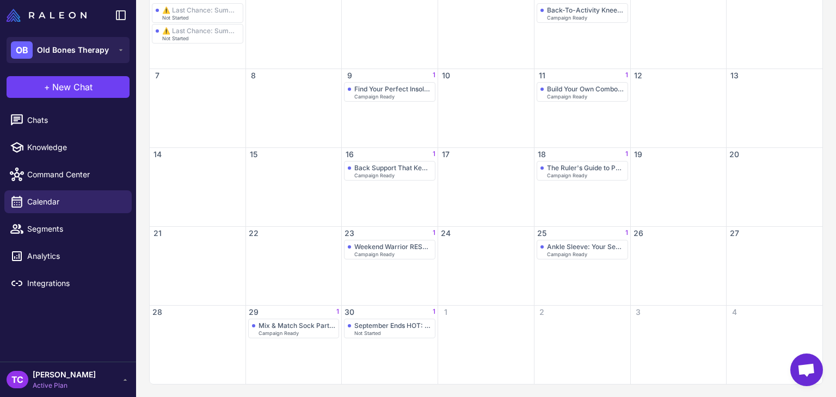
click at [358, 317] on div "30 1" at bounding box center [390, 312] width 96 height 13
click at [361, 326] on div "September Ends HOT: 15% OFF Sitewide" at bounding box center [392, 326] width 77 height 8
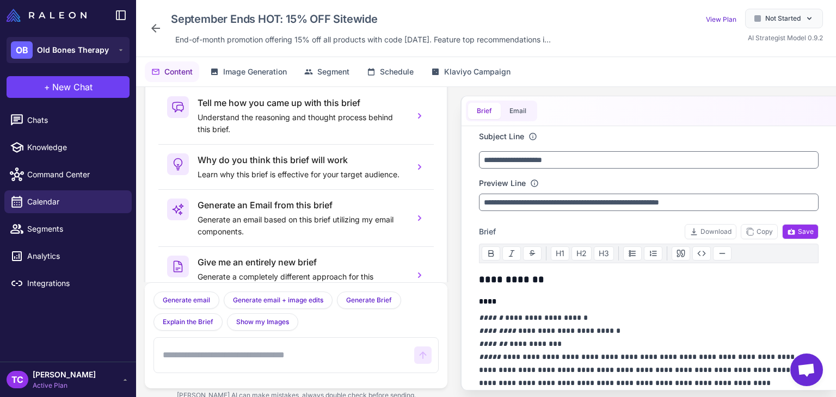
scroll to position [53, 0]
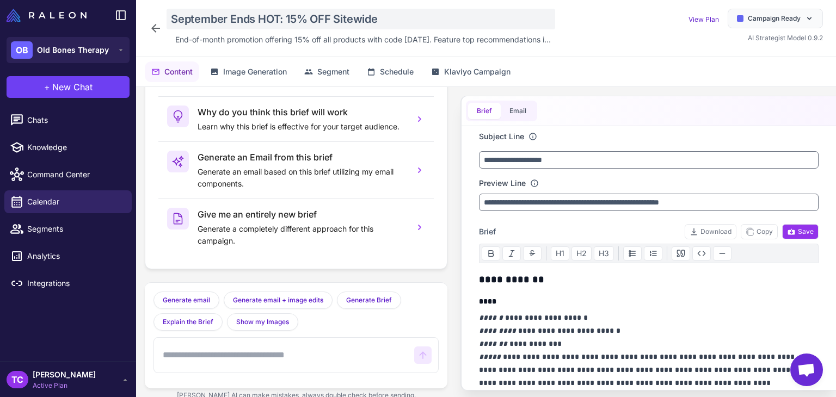
click at [258, 17] on div "September Ends HOT: 15% OFF Sitewide" at bounding box center [361, 19] width 389 height 21
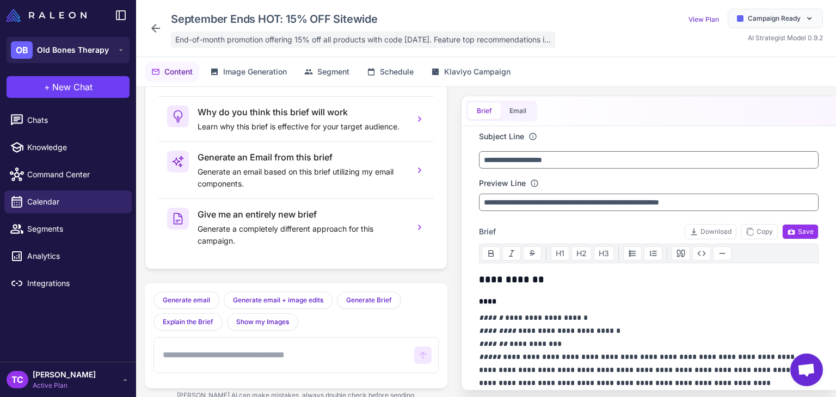
click at [255, 38] on span "End-of-month promotion offering 15% off all products with code SEPT15. Feature …" at bounding box center [362, 40] width 375 height 12
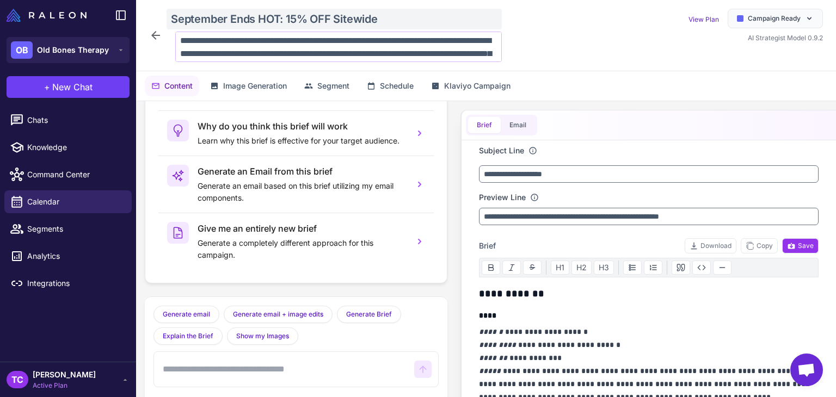
scroll to position [40, 0]
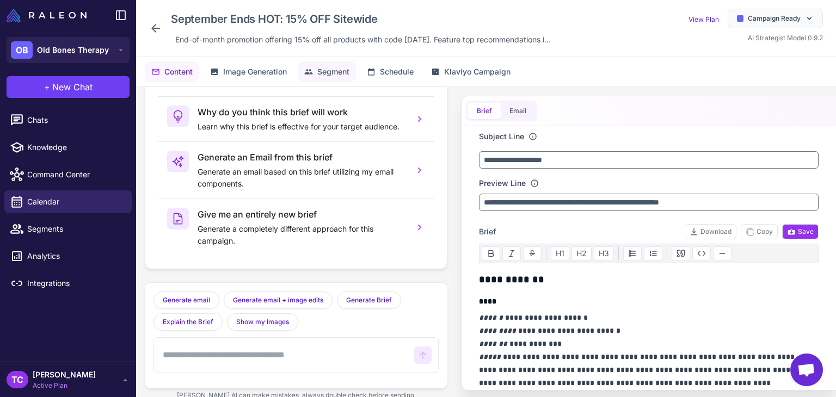
click at [316, 71] on button "Segment" at bounding box center [327, 71] width 58 height 21
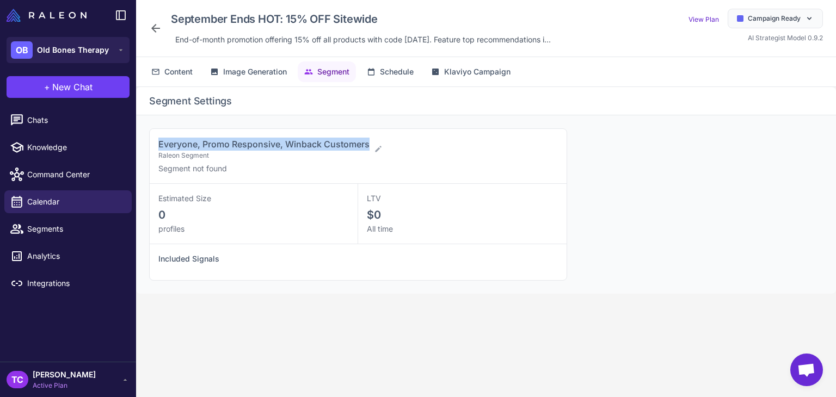
drag, startPoint x: 155, startPoint y: 137, endPoint x: 368, endPoint y: 144, distance: 213.4
click at [368, 144] on div "Everyone, Promo Responsive, Winback Customers Raleon Segment Segment not found" at bounding box center [358, 156] width 417 height 55
copy span "Everyone, Promo Responsive, Winback Customers"
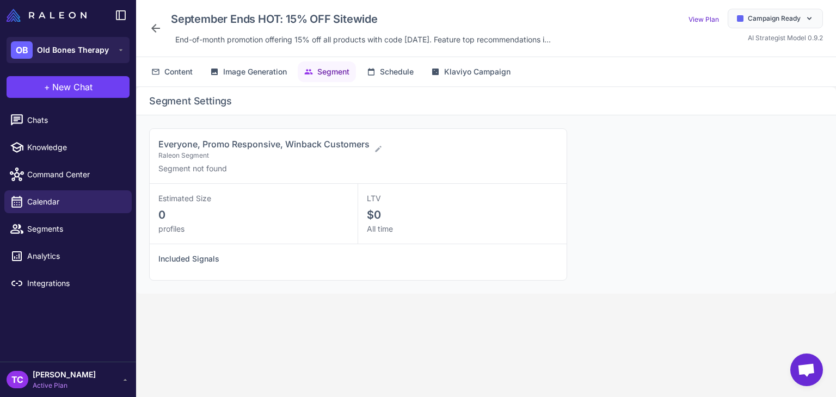
click at [149, 27] on icon at bounding box center [155, 28] width 13 height 13
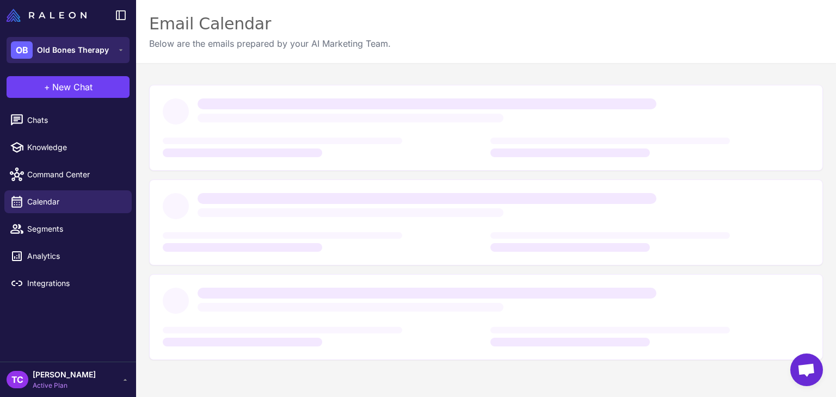
click at [73, 46] on span "Old Bones Therapy" at bounding box center [73, 50] width 72 height 12
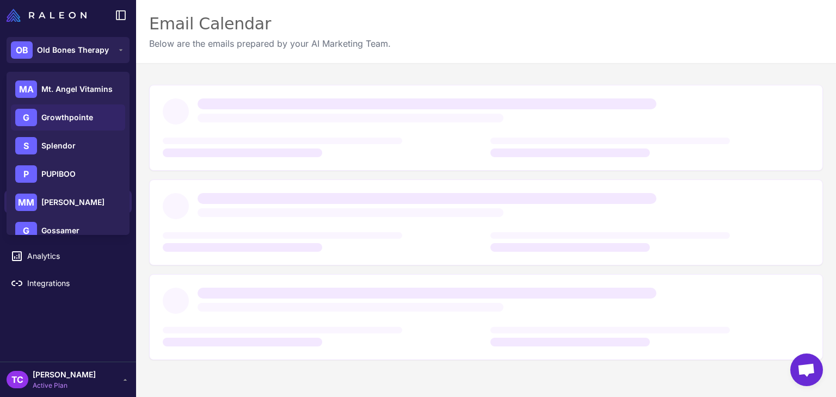
click at [70, 133] on div "G Growthpointe" at bounding box center [68, 146] width 114 height 26
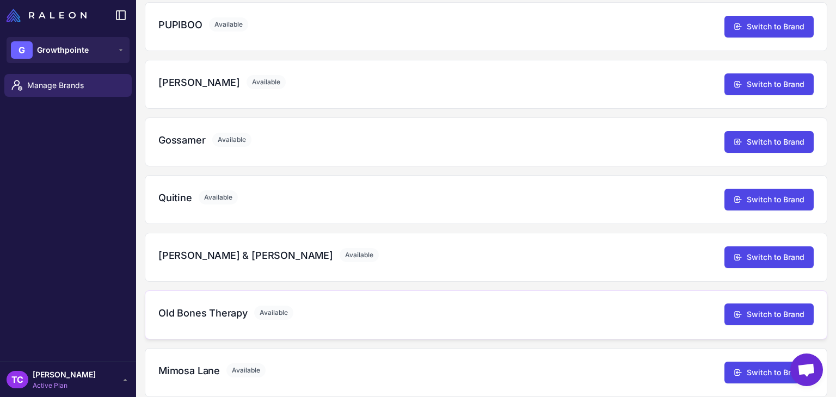
scroll to position [261, 0]
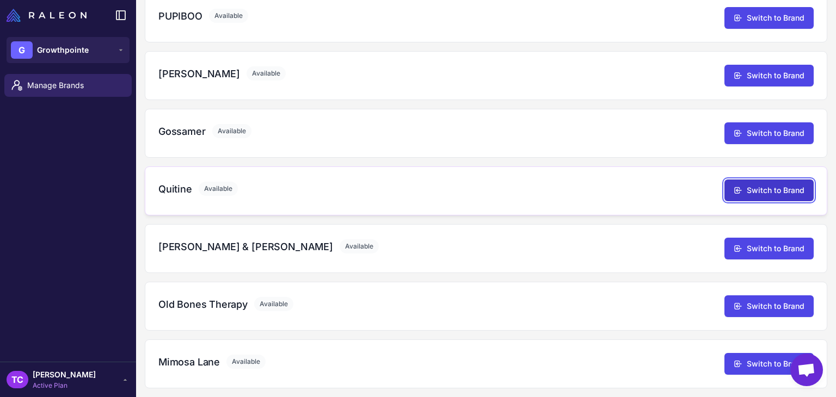
click at [734, 186] on icon at bounding box center [738, 190] width 9 height 9
